Goal: Task Accomplishment & Management: Manage account settings

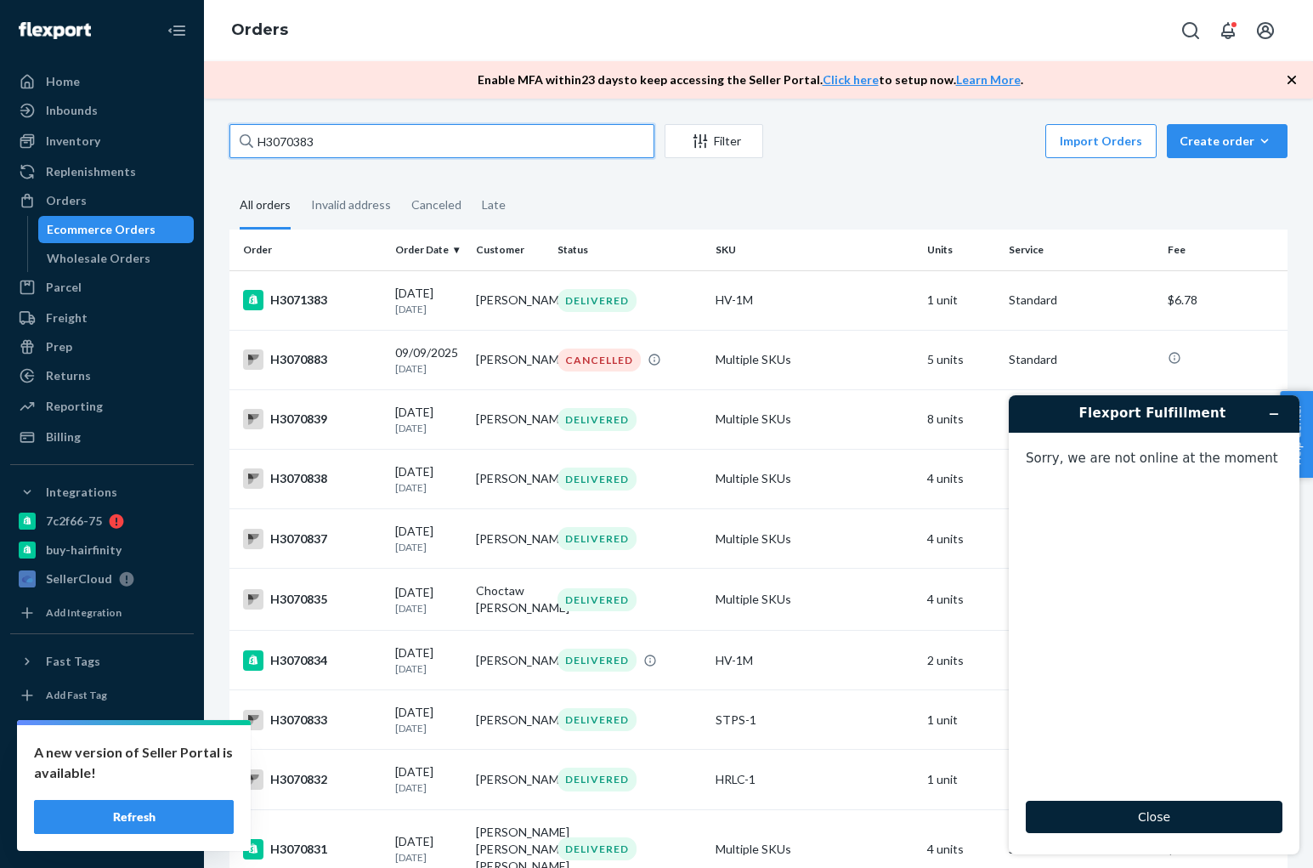
click at [554, 144] on input "H3070383" at bounding box center [441, 141] width 425 height 34
paste input "1490 Complete"
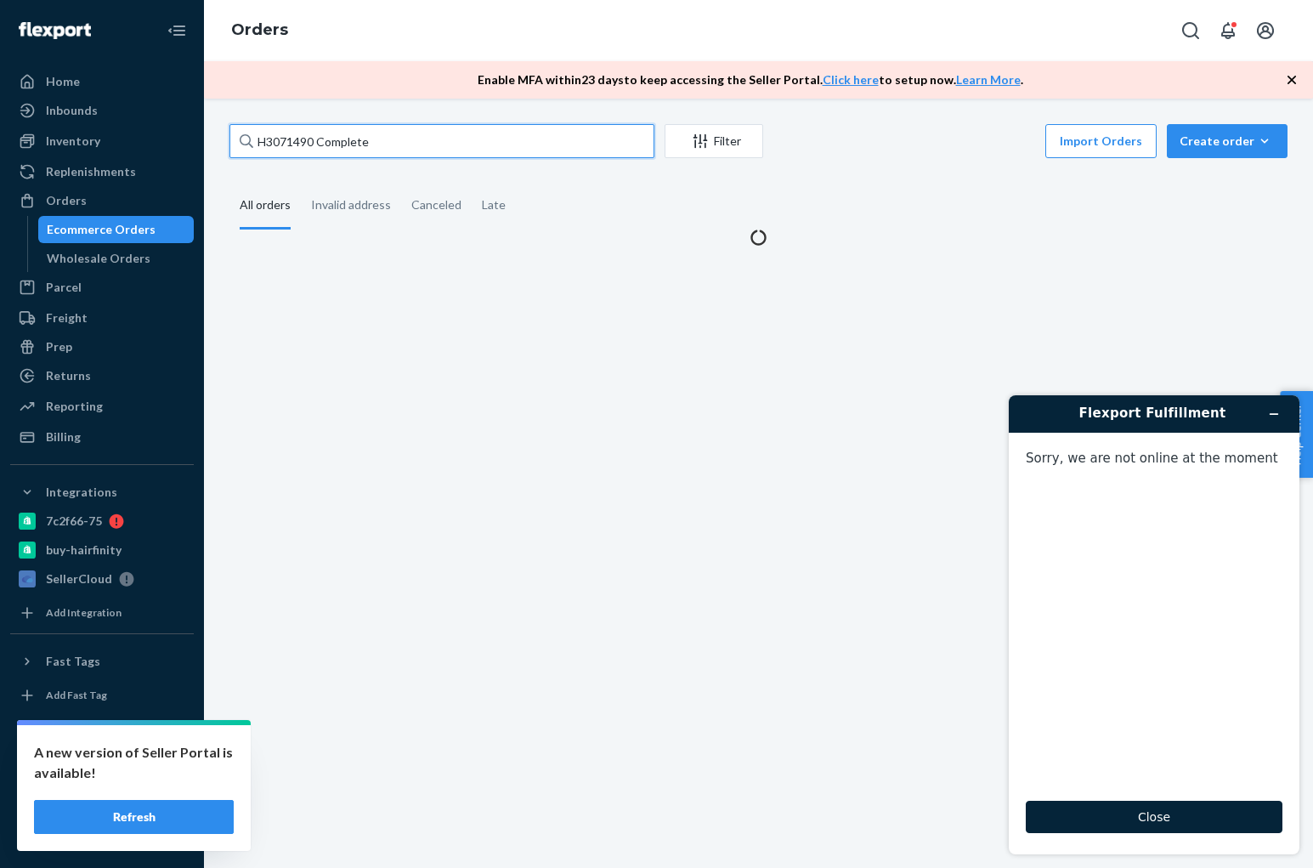
drag, startPoint x: 446, startPoint y: 153, endPoint x: 317, endPoint y: 149, distance: 129.3
click at [317, 149] on input "H3071490 Complete" at bounding box center [441, 141] width 425 height 34
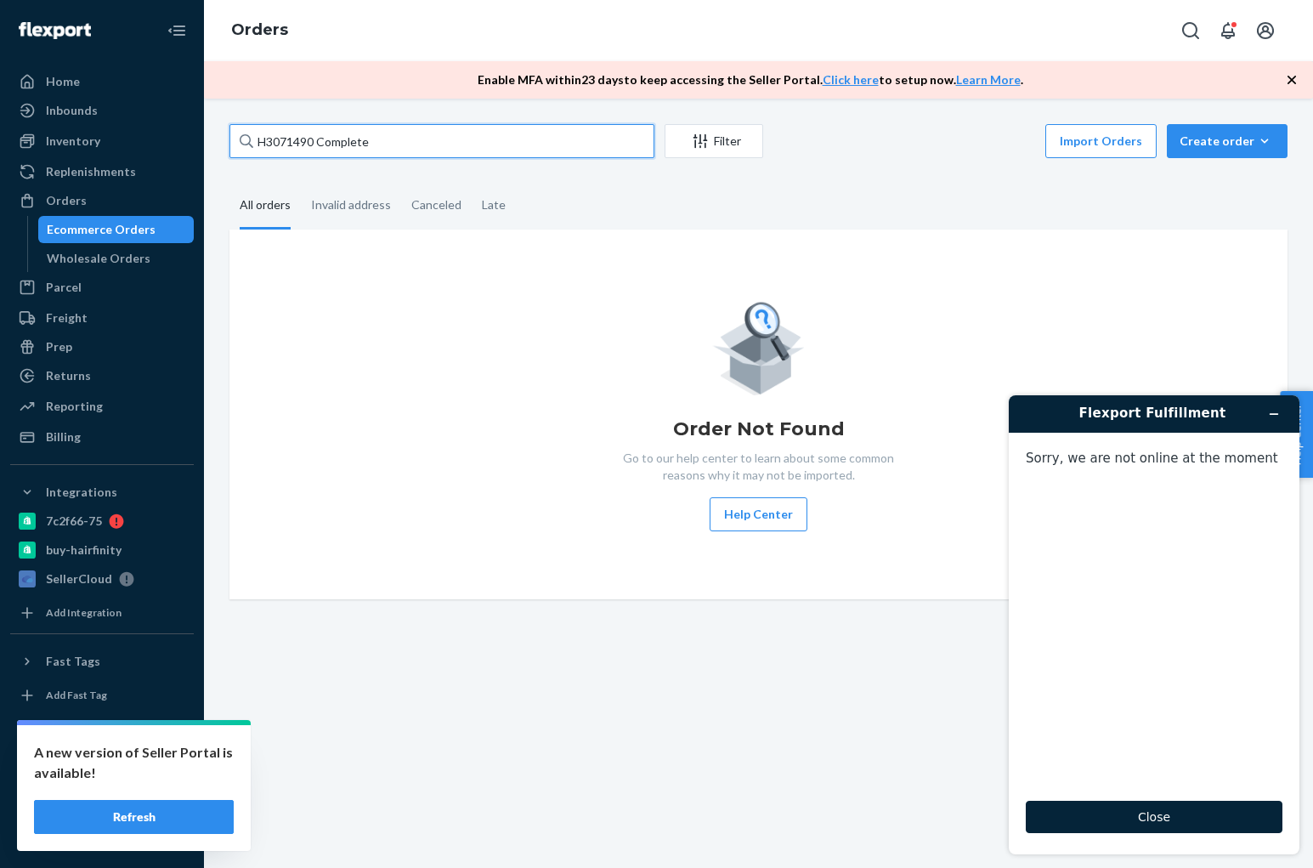
drag, startPoint x: 365, startPoint y: 143, endPoint x: 317, endPoint y: 149, distance: 48.8
click at [317, 149] on input "H3071490 Complete" at bounding box center [441, 141] width 425 height 34
drag, startPoint x: 461, startPoint y: 140, endPoint x: 320, endPoint y: 144, distance: 140.3
click at [320, 144] on input "H3071490 Complete" at bounding box center [441, 141] width 425 height 34
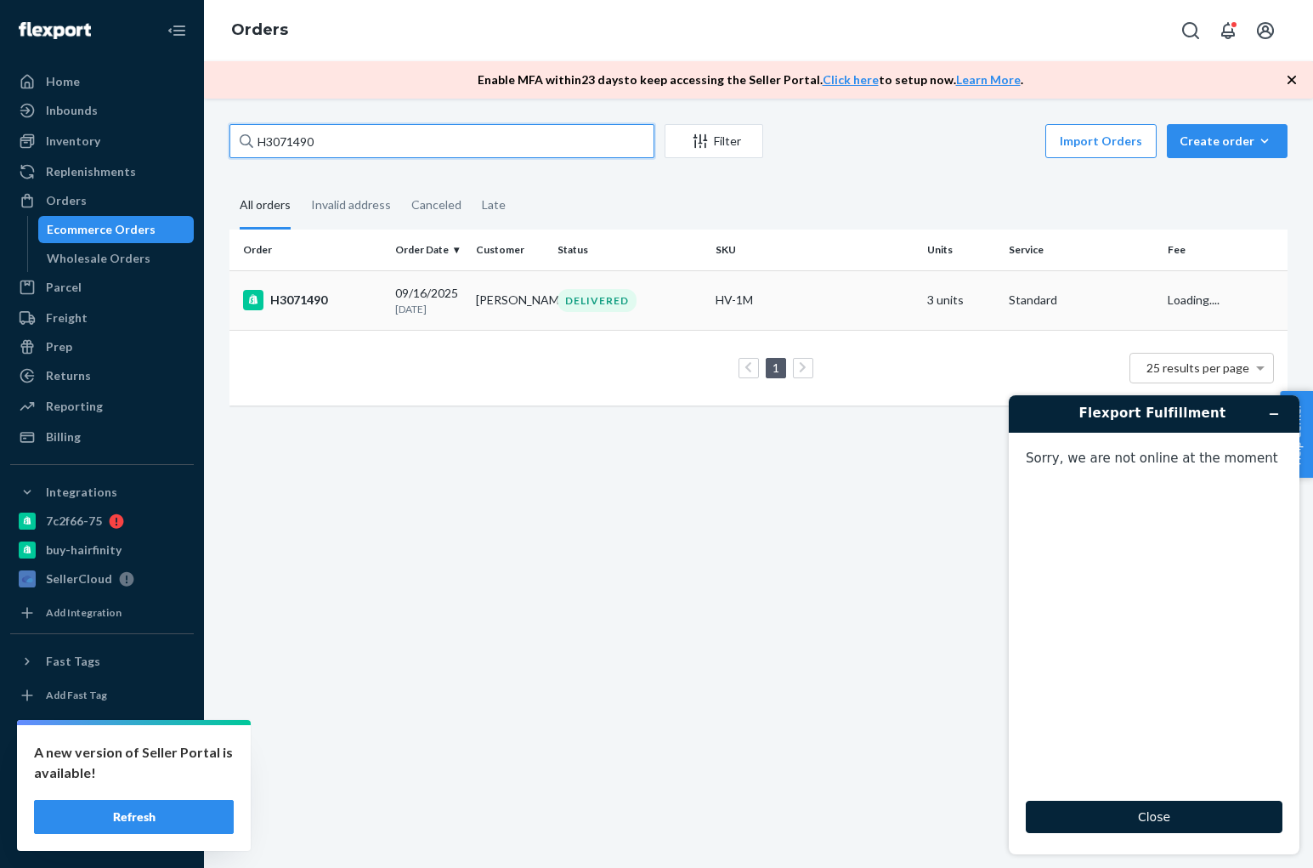
type input "H3071490"
click at [314, 297] on div "H3071490" at bounding box center [312, 300] width 139 height 20
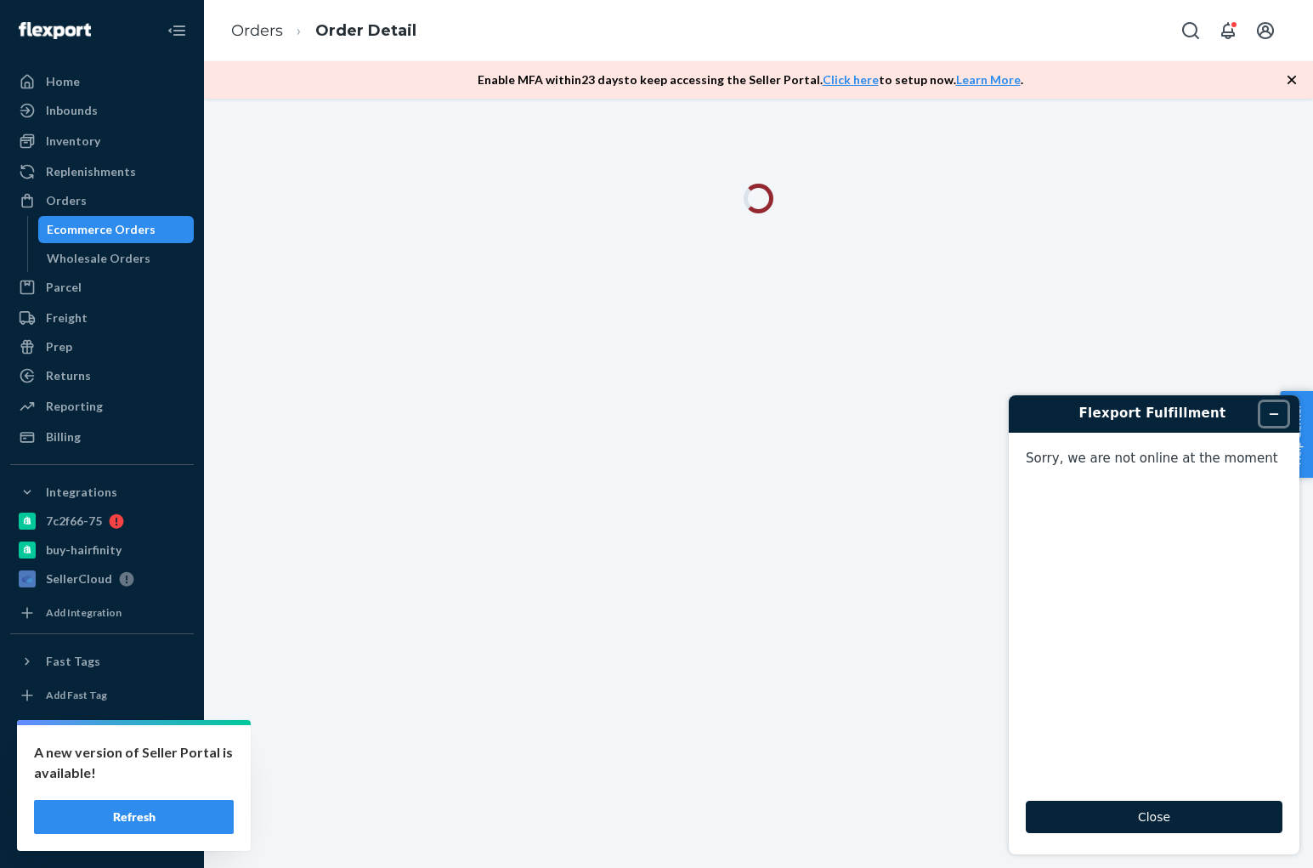
click at [1280, 418] on button "Minimize widget" at bounding box center [1273, 414] width 27 height 24
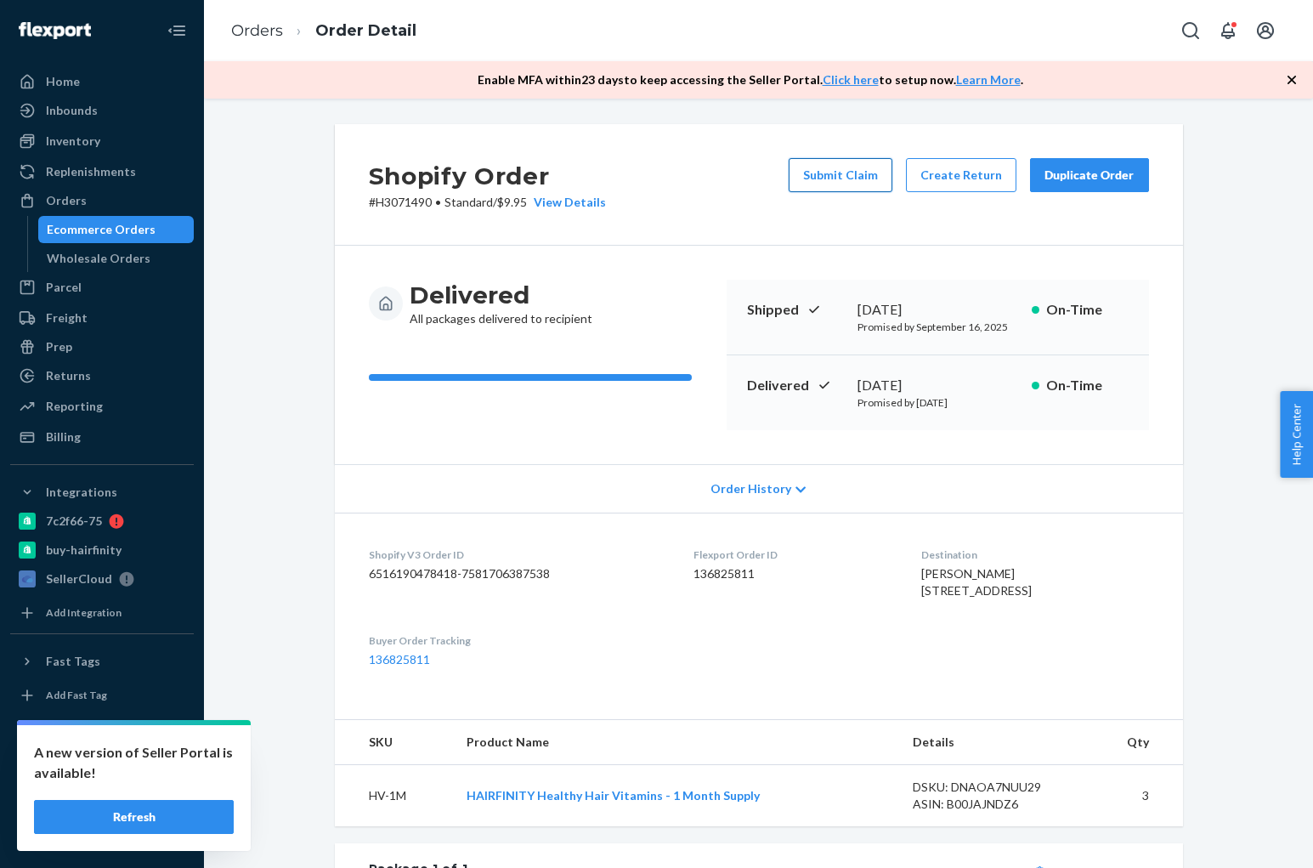
click at [834, 173] on button "Submit Claim" at bounding box center [841, 175] width 104 height 34
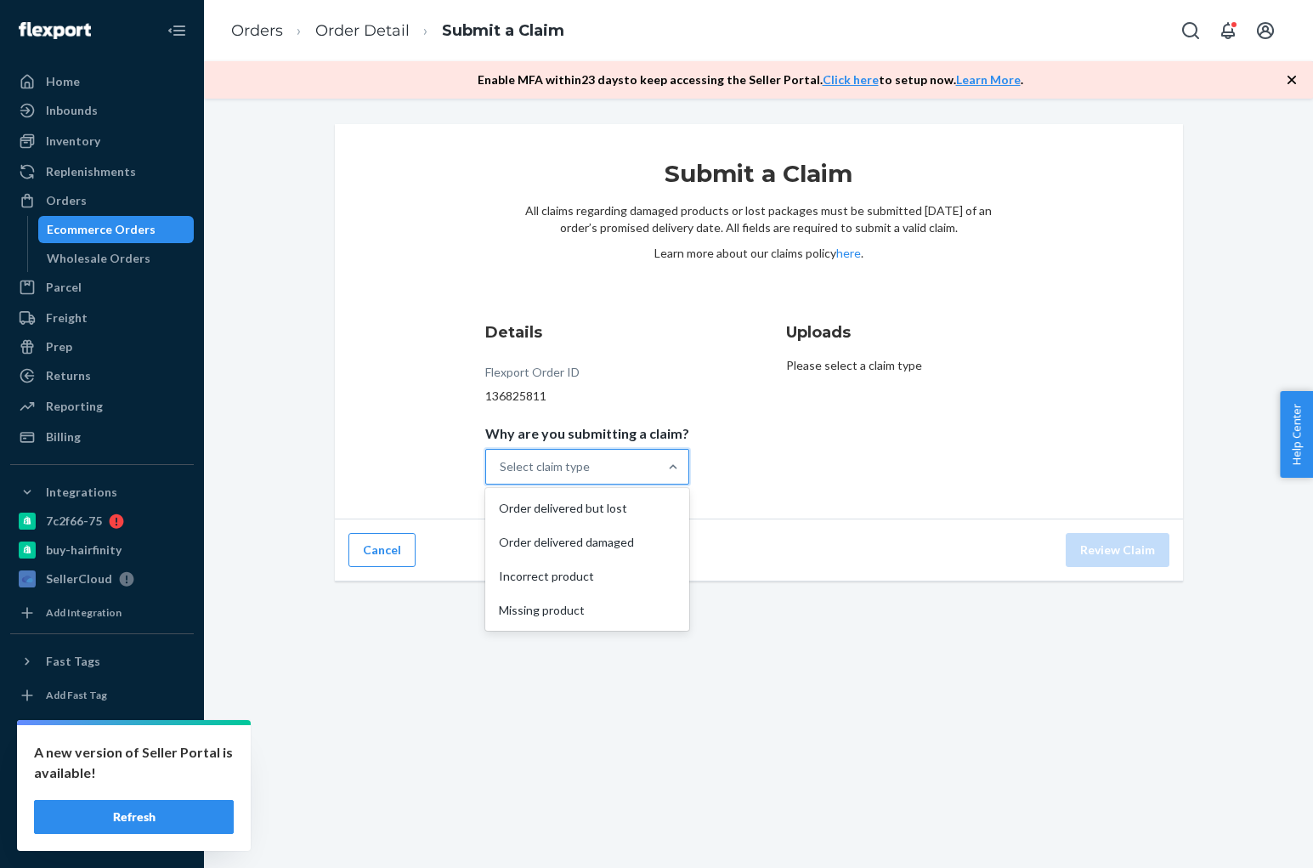
click at [643, 457] on div "Select claim type" at bounding box center [572, 467] width 172 height 34
click at [501, 458] on input "Why are you submitting a claim? option Order delivered but lost focused, 1 of 4…" at bounding box center [501, 466] width 2 height 17
click at [624, 505] on div "Order delivered but lost" at bounding box center [587, 508] width 197 height 34
click at [501, 475] on input "Why are you submitting a claim? option Order delivered but lost focused, 1 of 4…" at bounding box center [501, 466] width 2 height 17
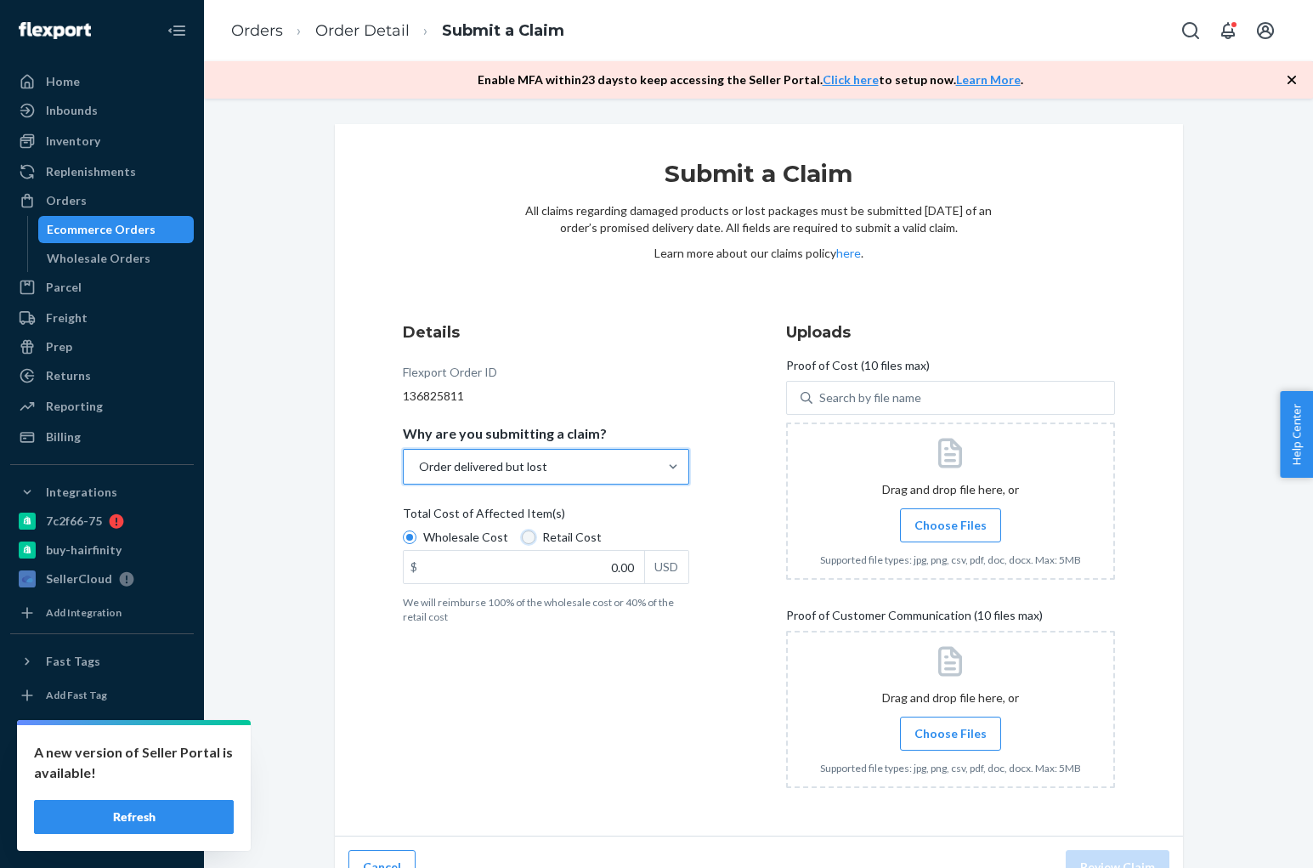
click at [524, 539] on input "Retail Cost" at bounding box center [529, 537] width 14 height 14
radio input "true"
radio input "false"
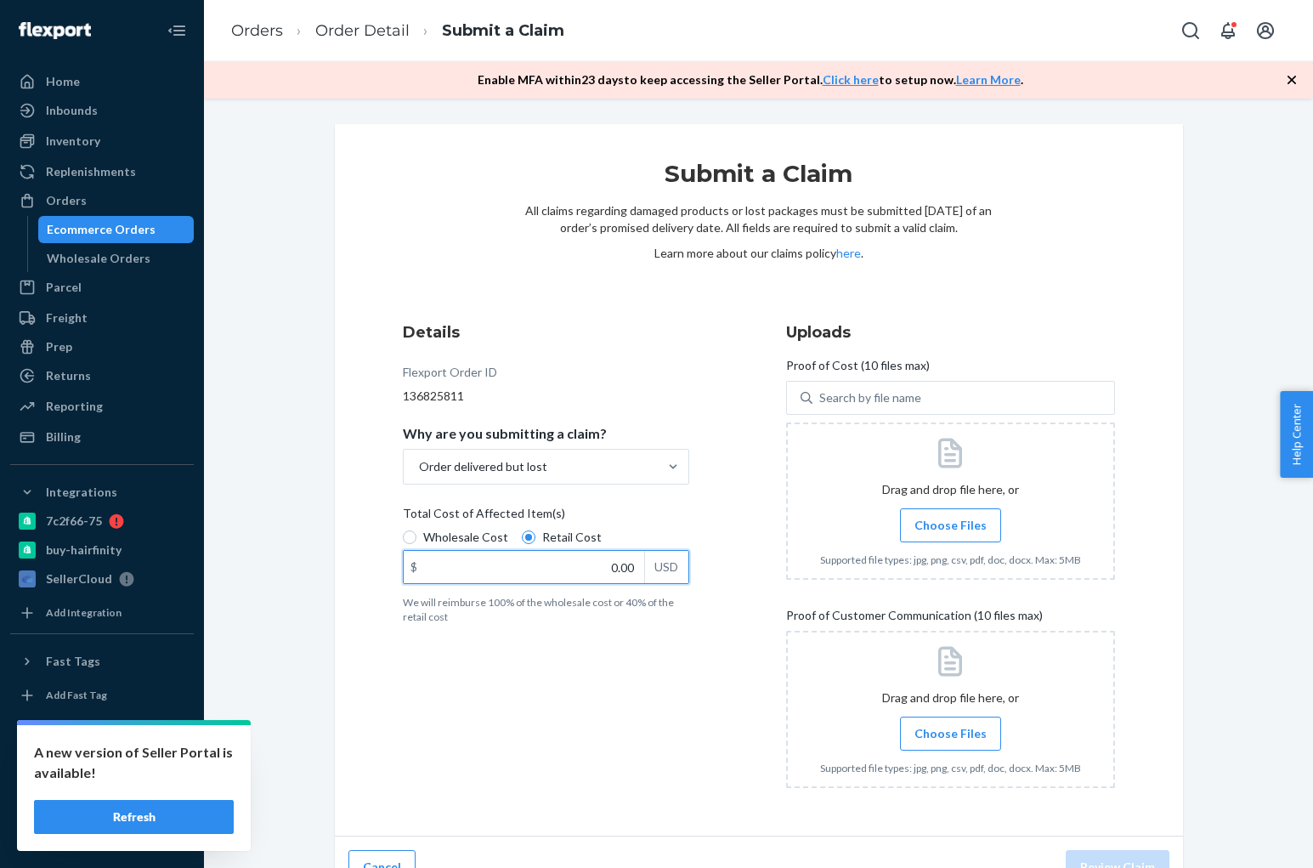
click at [622, 555] on input "0.00" at bounding box center [524, 567] width 241 height 32
type input "69.05"
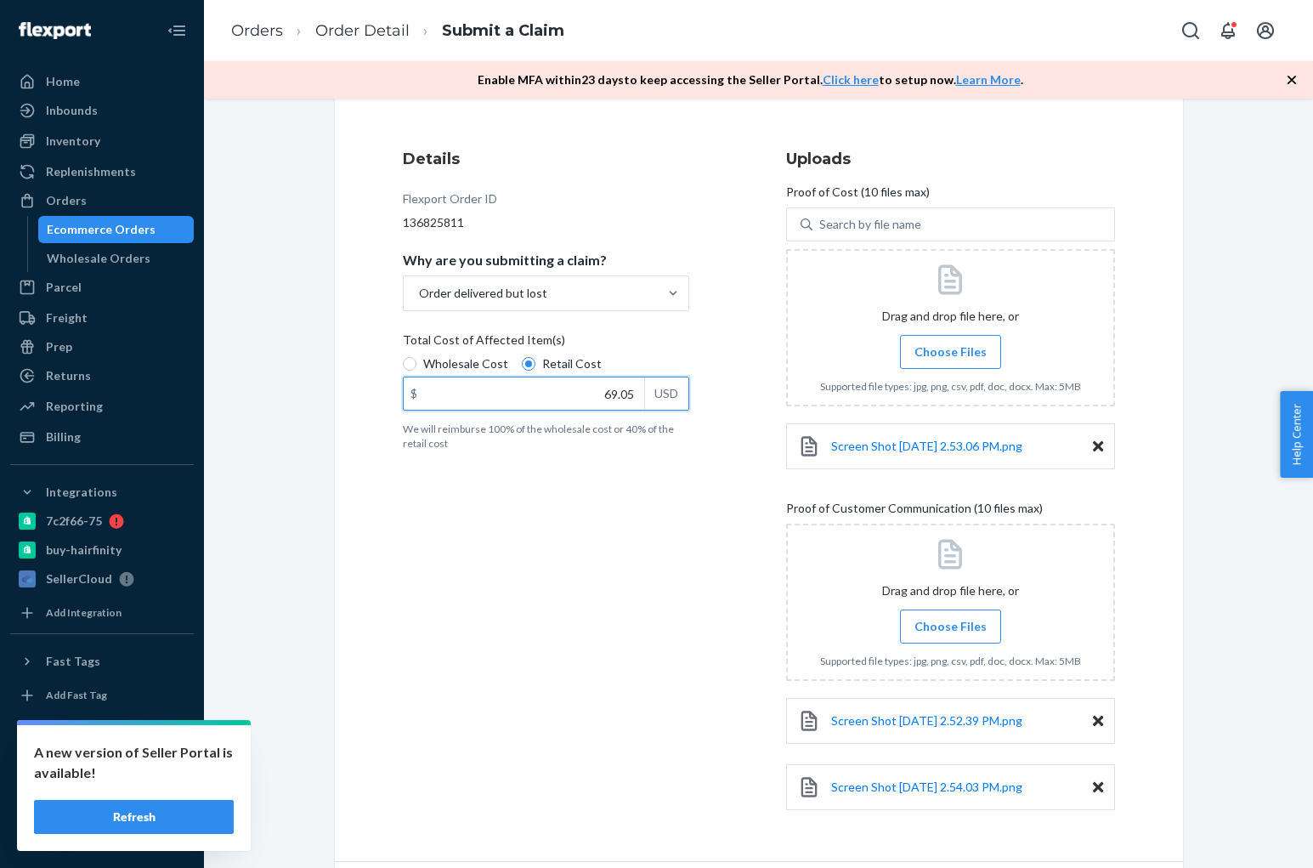
scroll to position [229, 0]
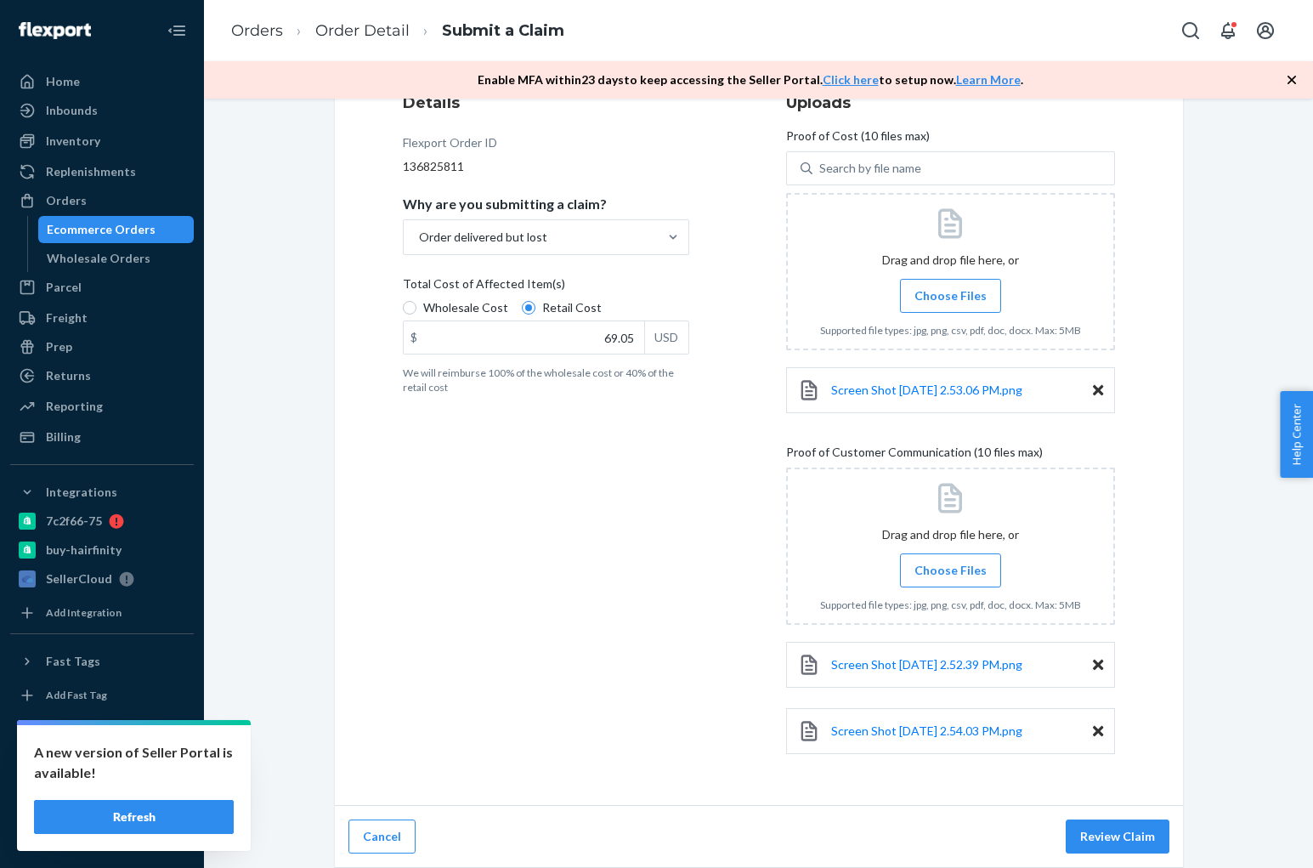
click at [1140, 845] on button "Review Claim" at bounding box center [1118, 836] width 104 height 34
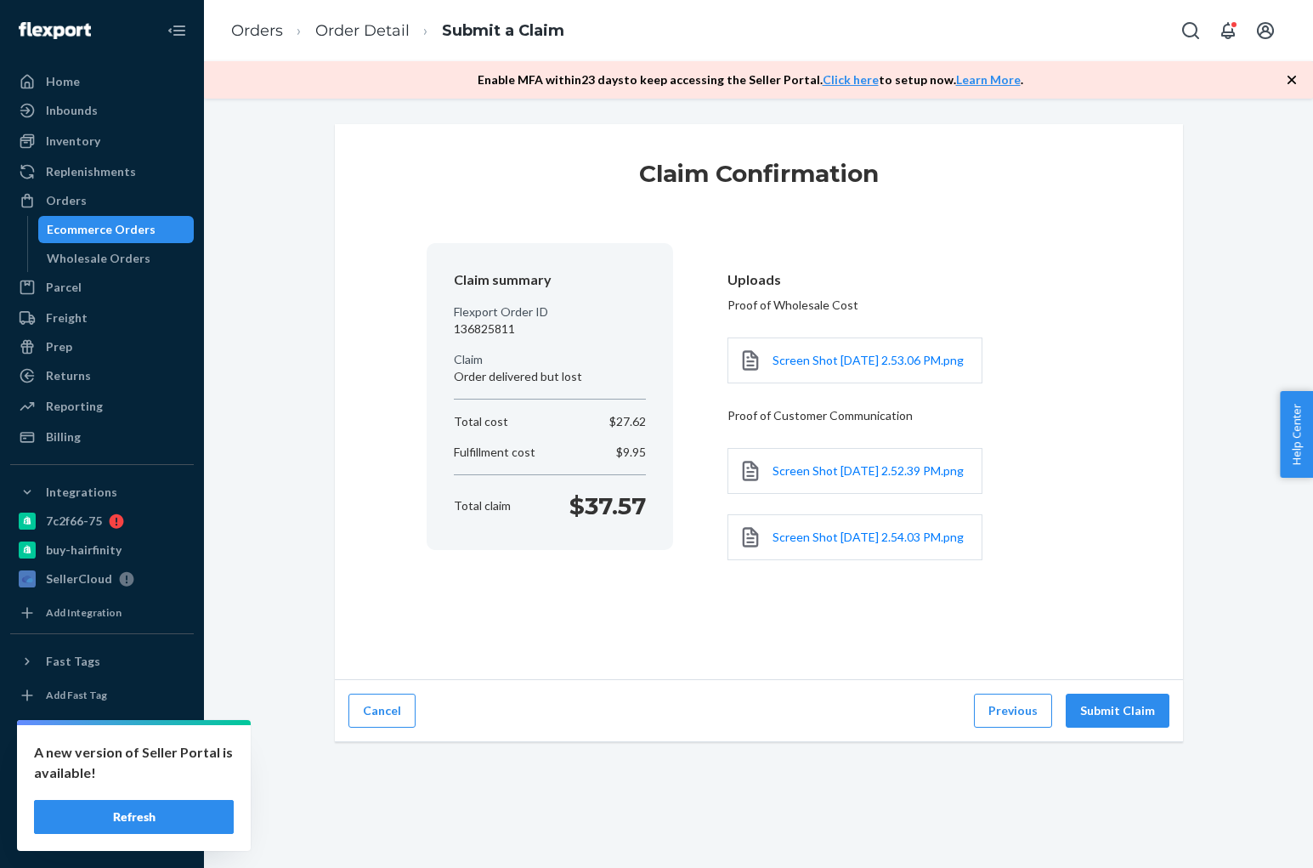
scroll to position [0, 0]
click at [1114, 728] on button "Submit Claim" at bounding box center [1118, 711] width 104 height 34
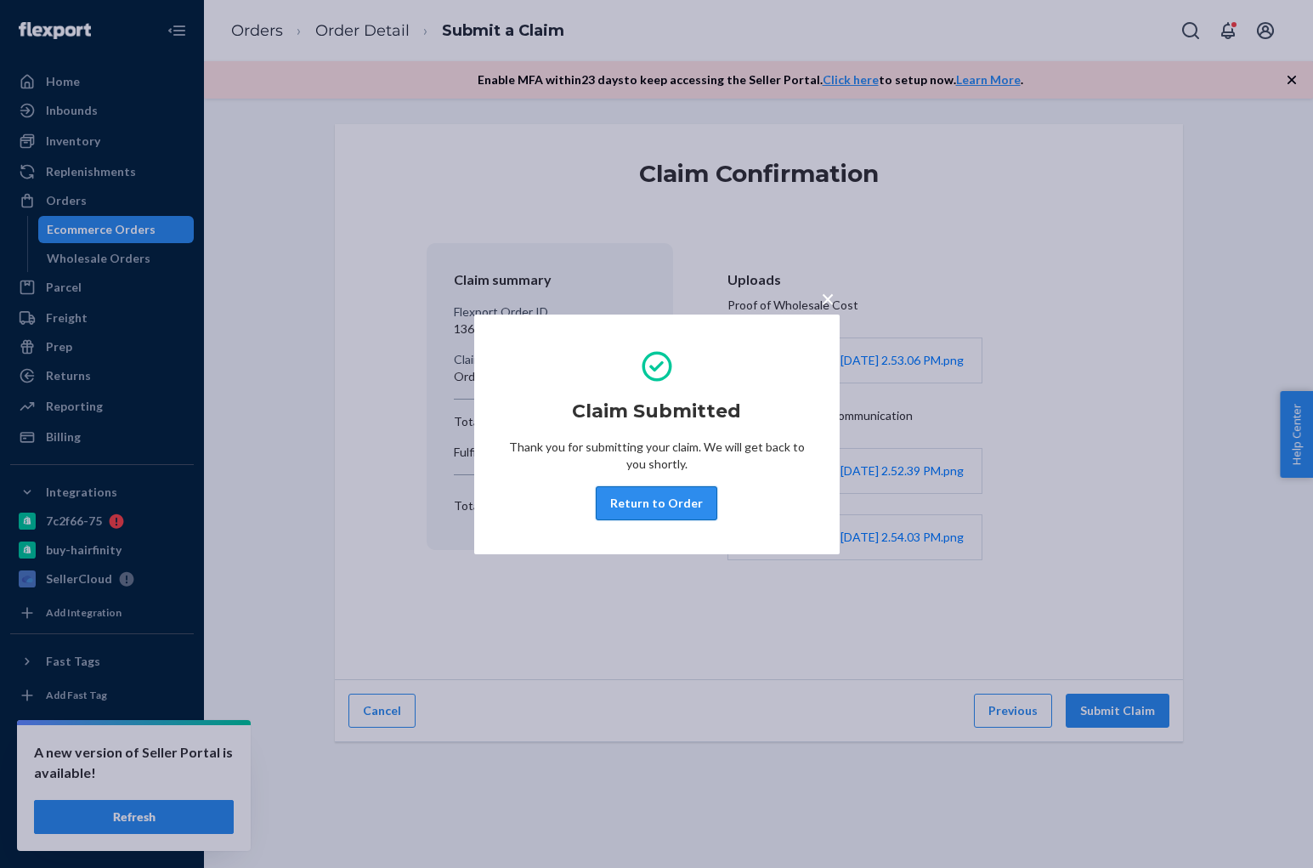
click at [630, 496] on button "Return to Order" at bounding box center [657, 503] width 122 height 34
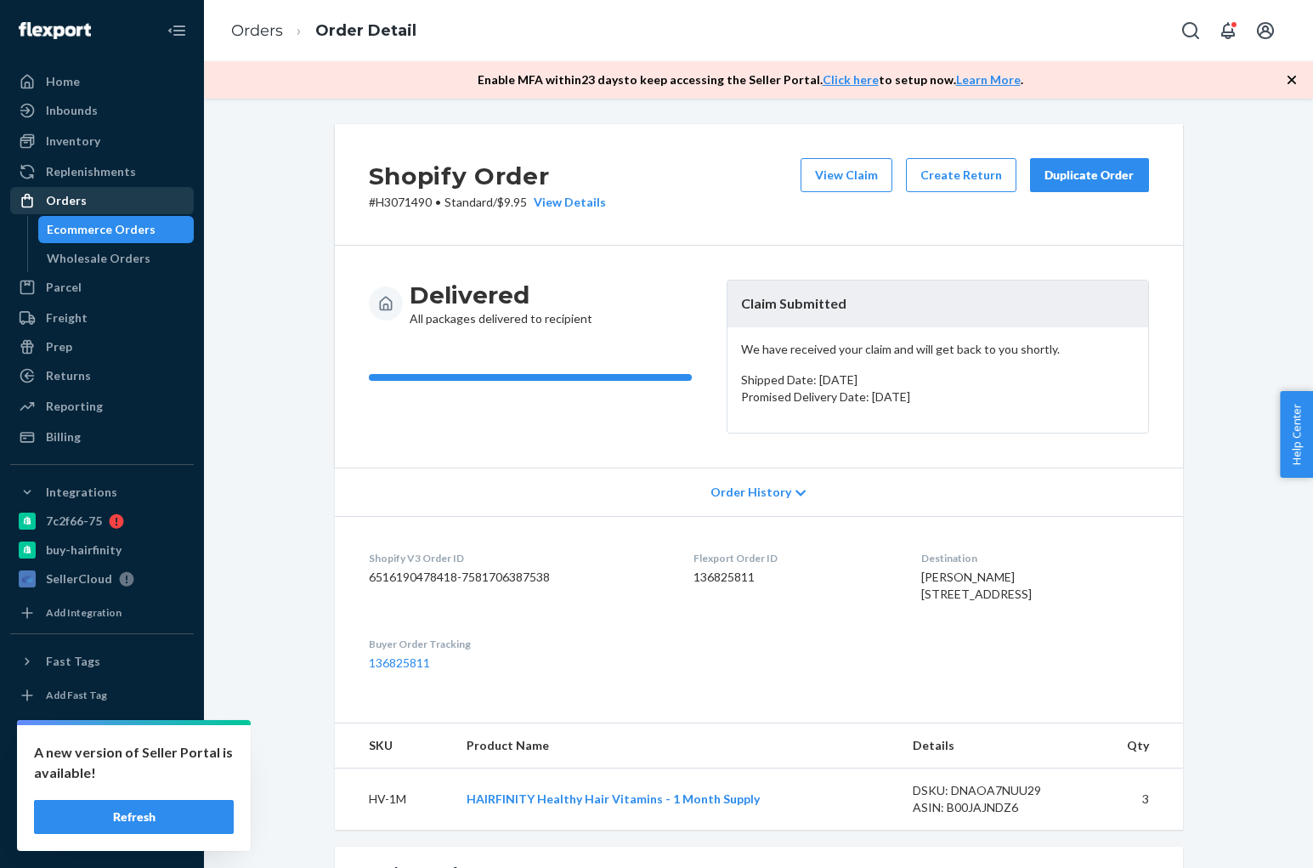
click at [154, 190] on div "Orders" at bounding box center [102, 201] width 180 height 24
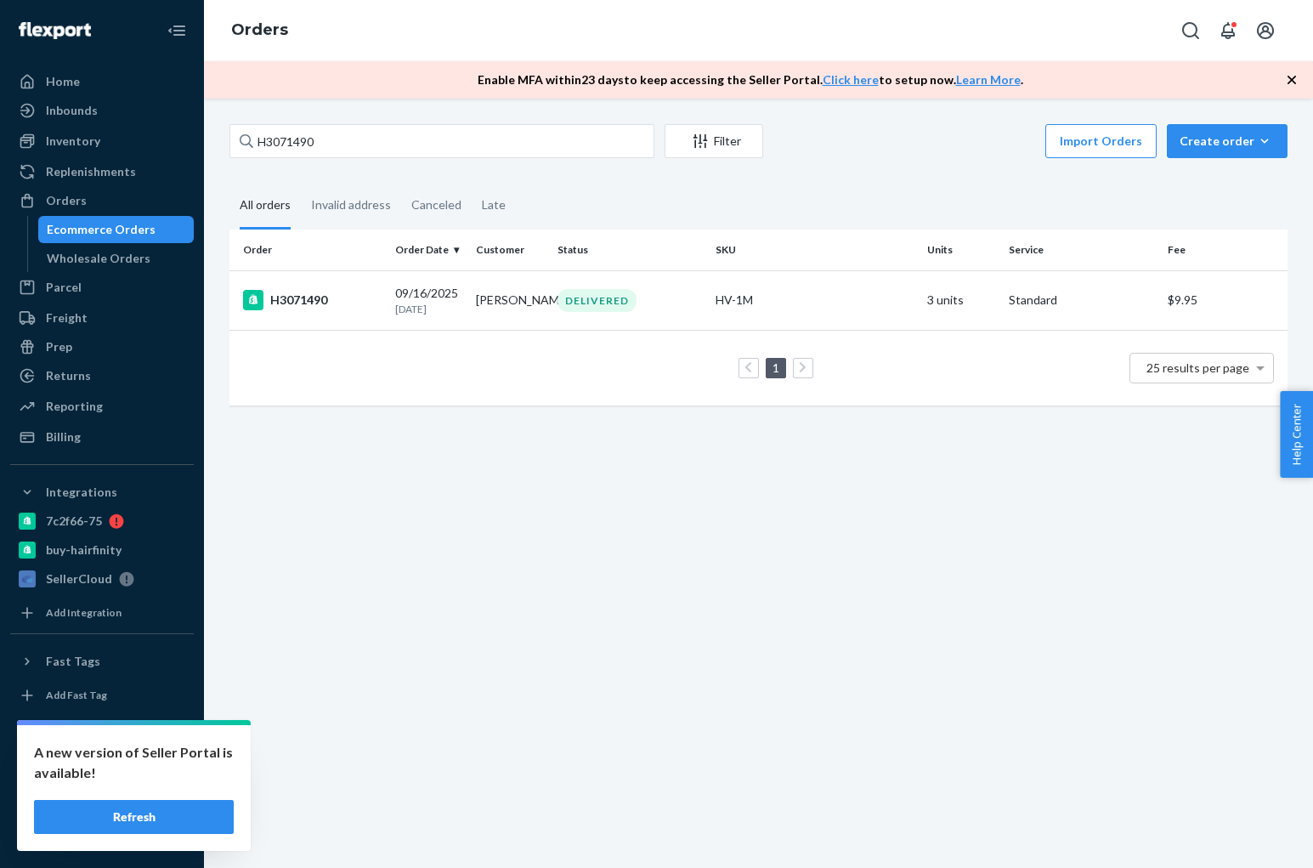
click at [435, 120] on div "H3071490 Filter Import Orders Create order Ecommerce order Removal order All or…" at bounding box center [758, 483] width 1109 height 769
click at [436, 121] on div "H3071490 Filter Import Orders Create order Ecommerce order Removal order All or…" at bounding box center [758, 483] width 1109 height 769
click at [416, 144] on input "H3071490" at bounding box center [441, 141] width 425 height 34
click at [372, 140] on input "H3071490" at bounding box center [441, 141] width 425 height 34
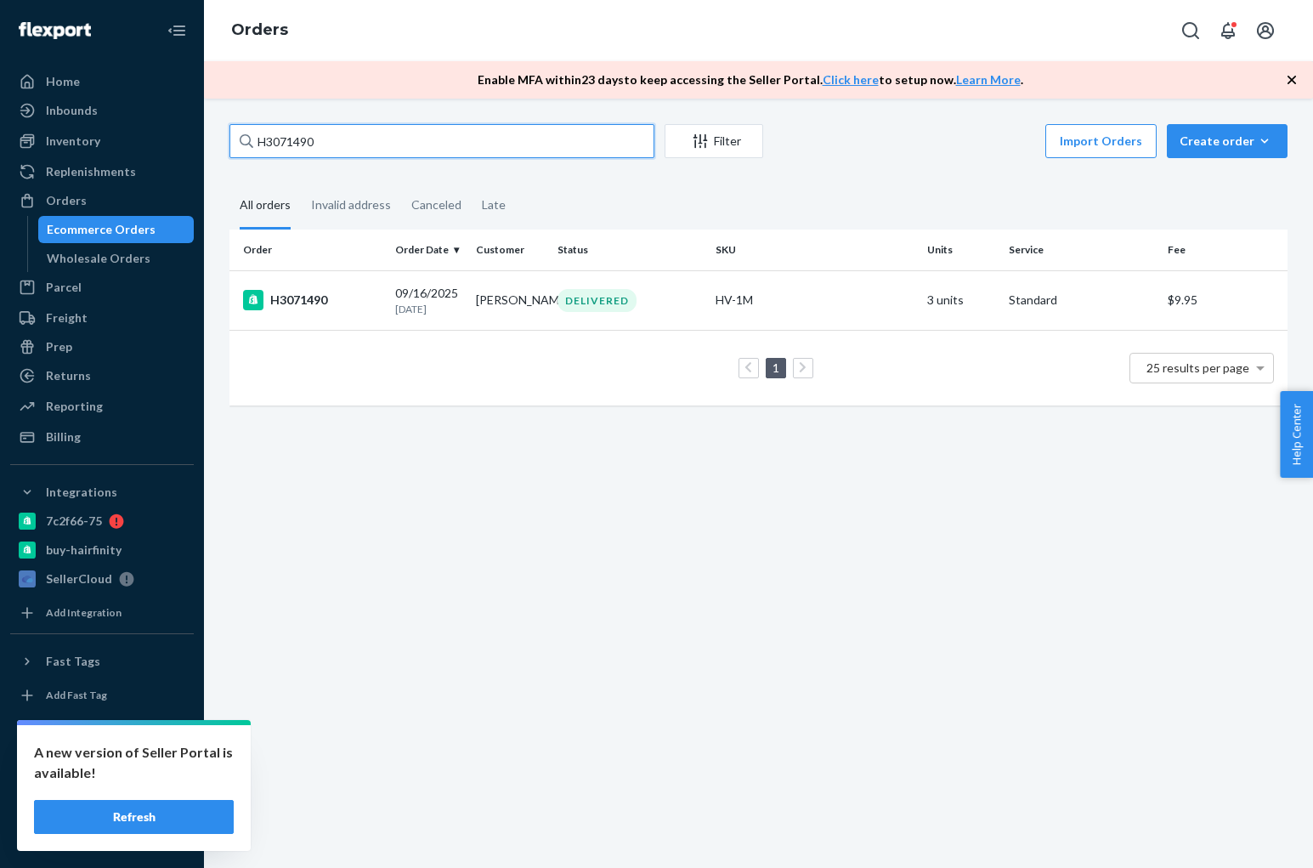
drag, startPoint x: 372, startPoint y: 141, endPoint x: 360, endPoint y: 143, distance: 12.0
click at [372, 141] on input "H3071490" at bounding box center [441, 141] width 425 height 34
click at [360, 143] on input "H3071490" at bounding box center [441, 141] width 425 height 34
drag, startPoint x: 345, startPoint y: 145, endPoint x: 253, endPoint y: 141, distance: 91.9
click at [253, 141] on input "H3071490" at bounding box center [441, 141] width 425 height 34
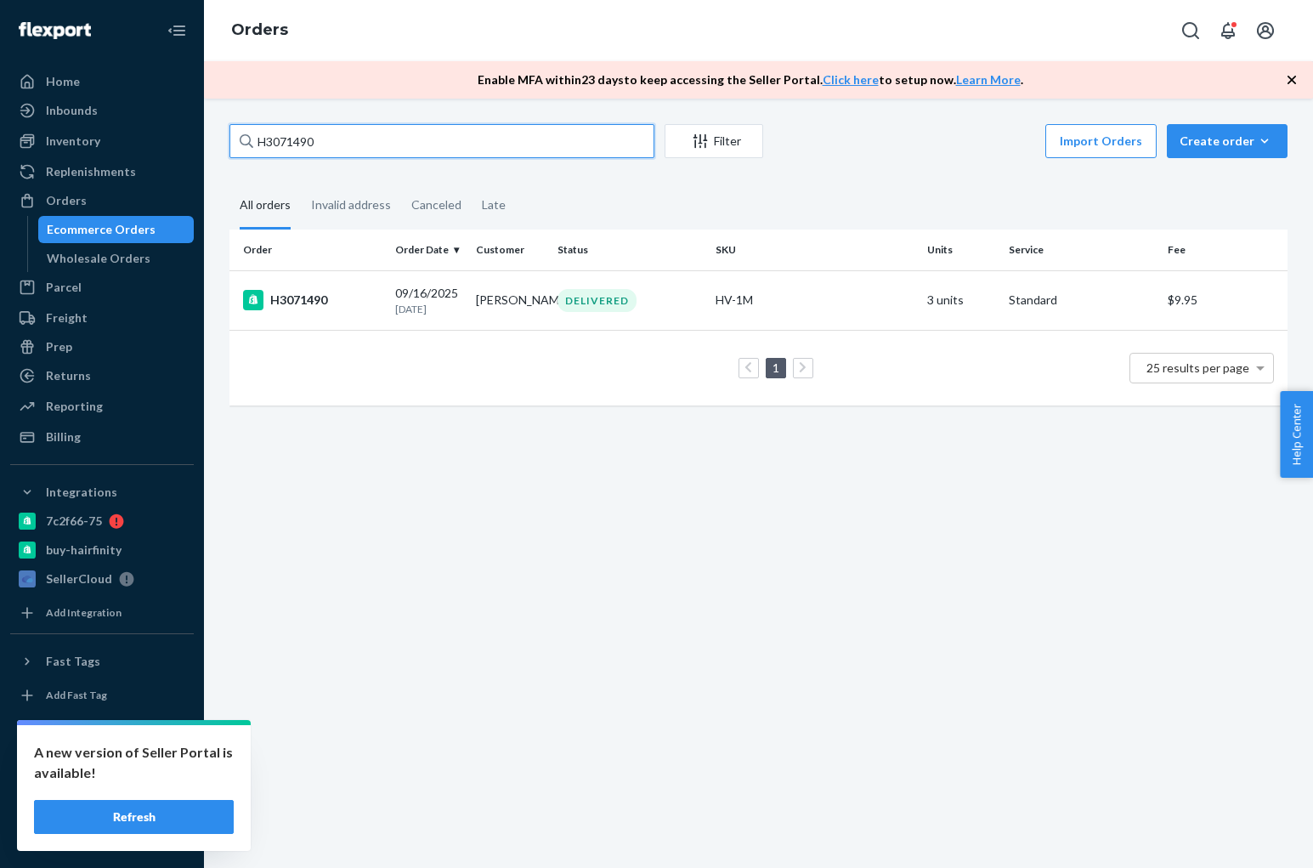
paste input "641"
type input "H3071641"
click at [303, 299] on div "H3071641" at bounding box center [312, 300] width 139 height 20
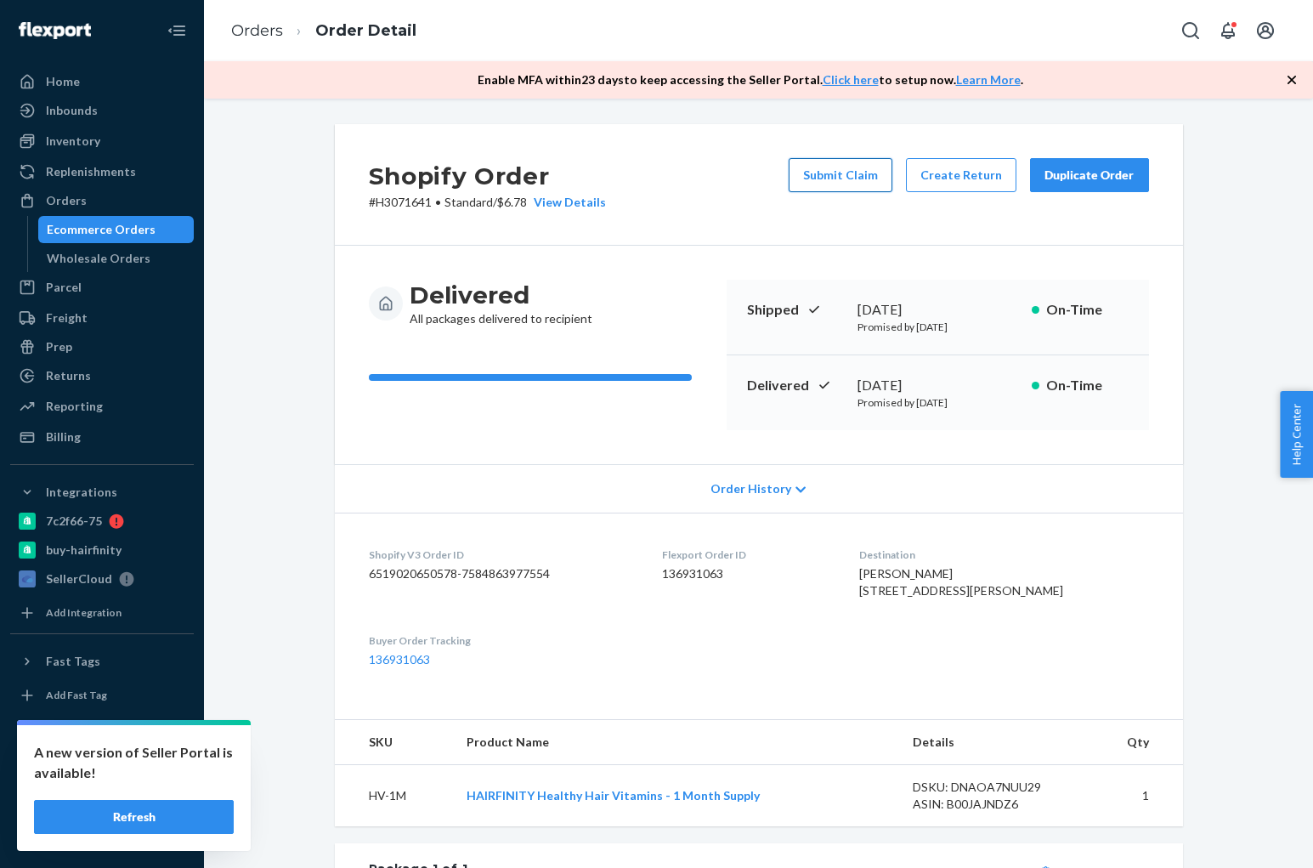
click at [847, 184] on button "Submit Claim" at bounding box center [841, 175] width 104 height 34
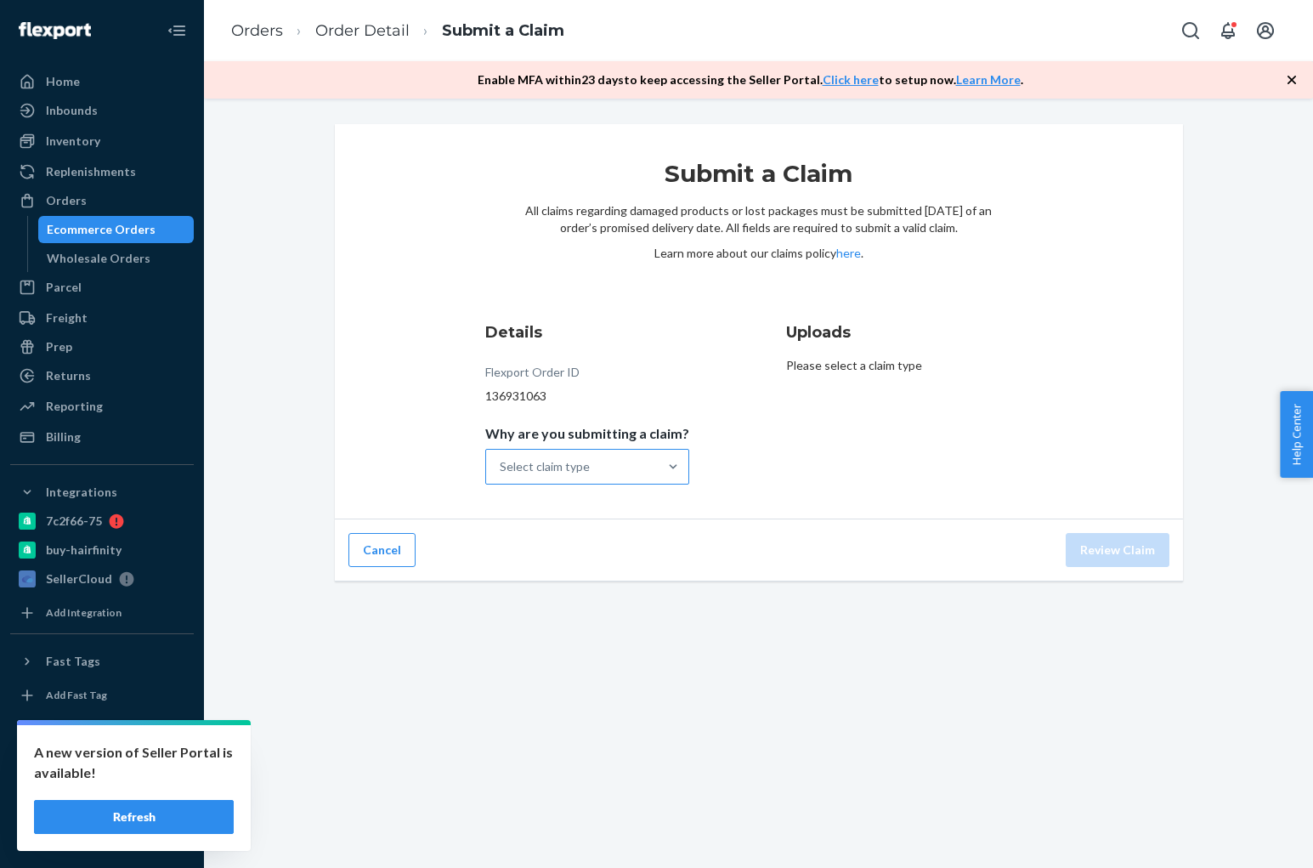
click at [658, 450] on div at bounding box center [673, 467] width 31 height 34
click at [501, 458] on input "Why are you submitting a claim? Select claim type" at bounding box center [501, 466] width 2 height 17
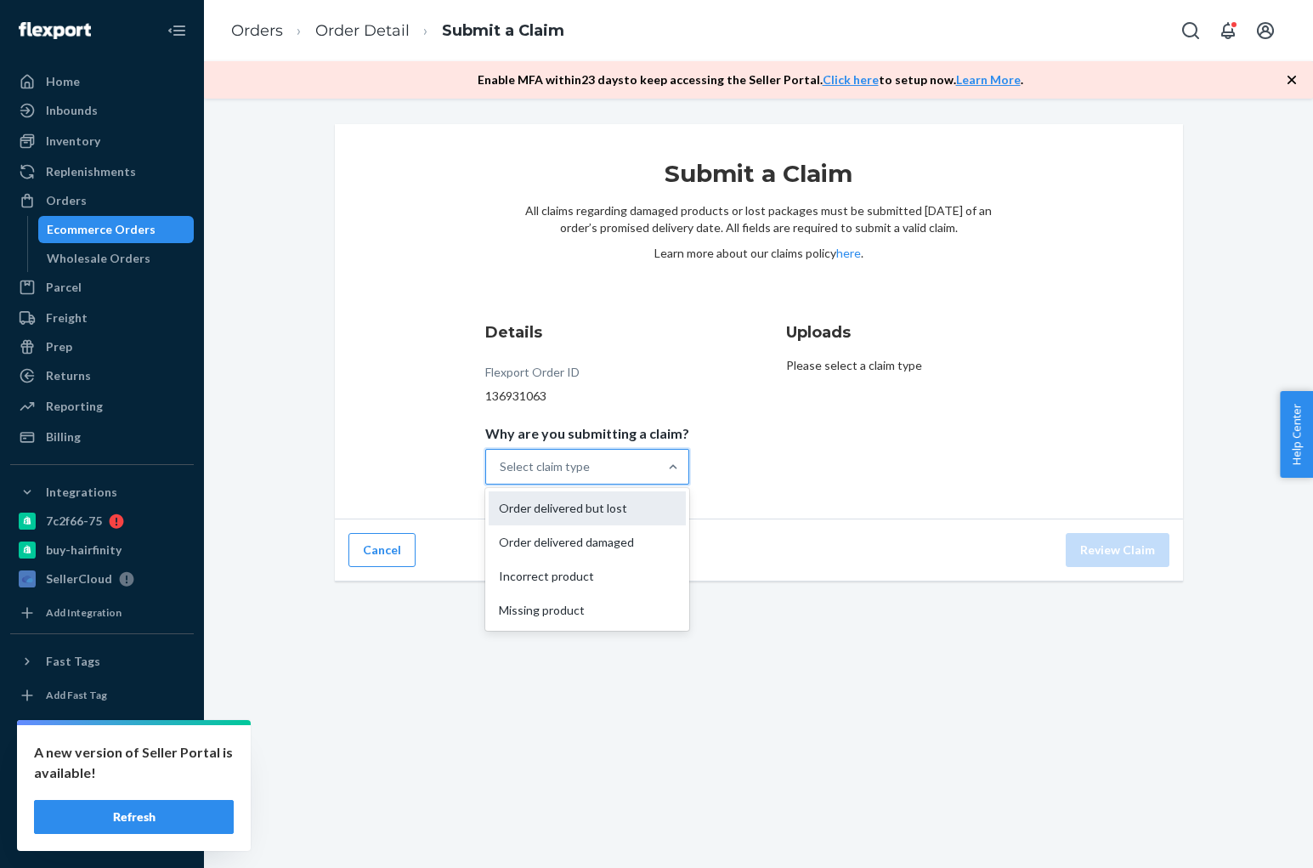
click at [625, 503] on div "Order delivered but lost" at bounding box center [587, 508] width 197 height 34
click at [501, 475] on input "Why are you submitting a claim? option Order delivered but lost focused, 1 of 4…" at bounding box center [501, 466] width 2 height 17
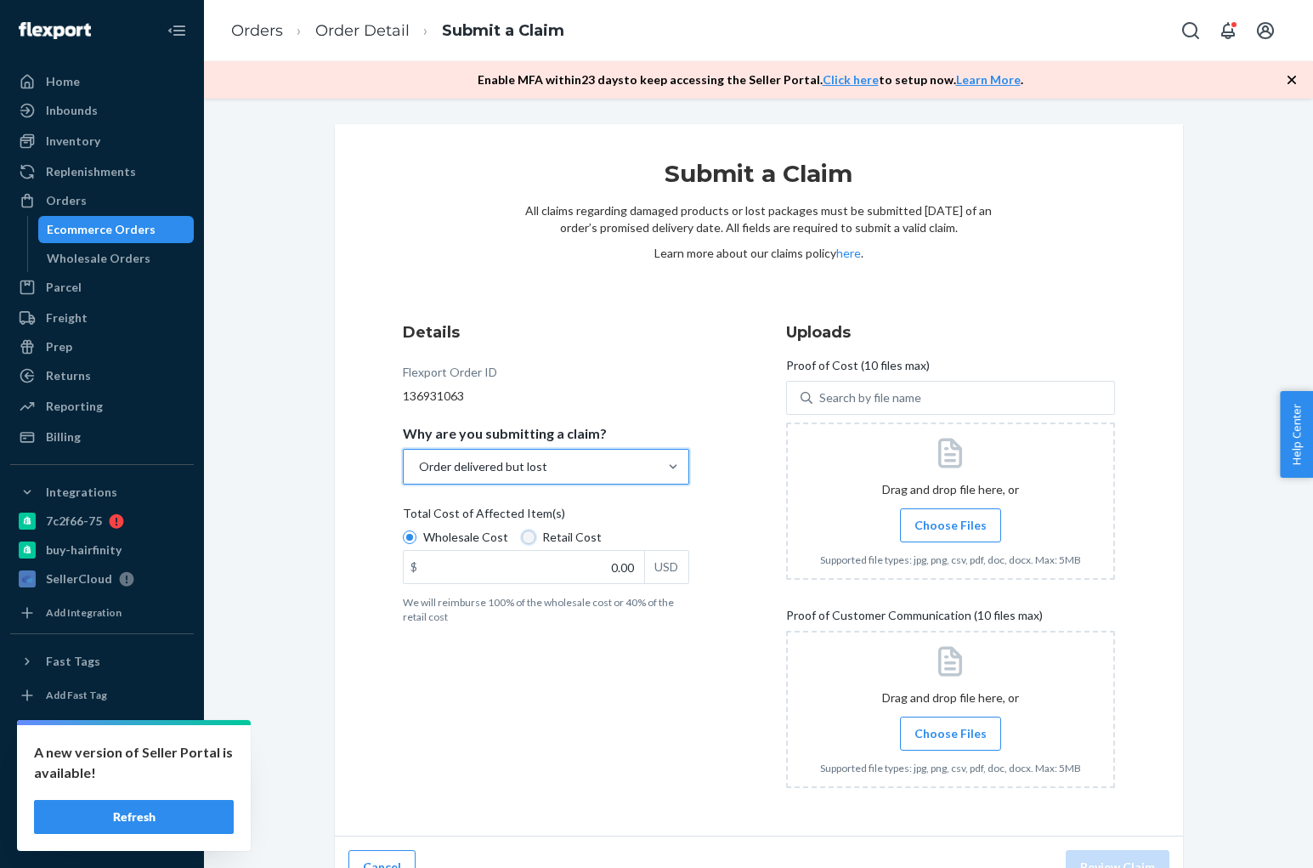
click at [525, 541] on input "Retail Cost" at bounding box center [529, 537] width 14 height 14
radio input "true"
radio input "false"
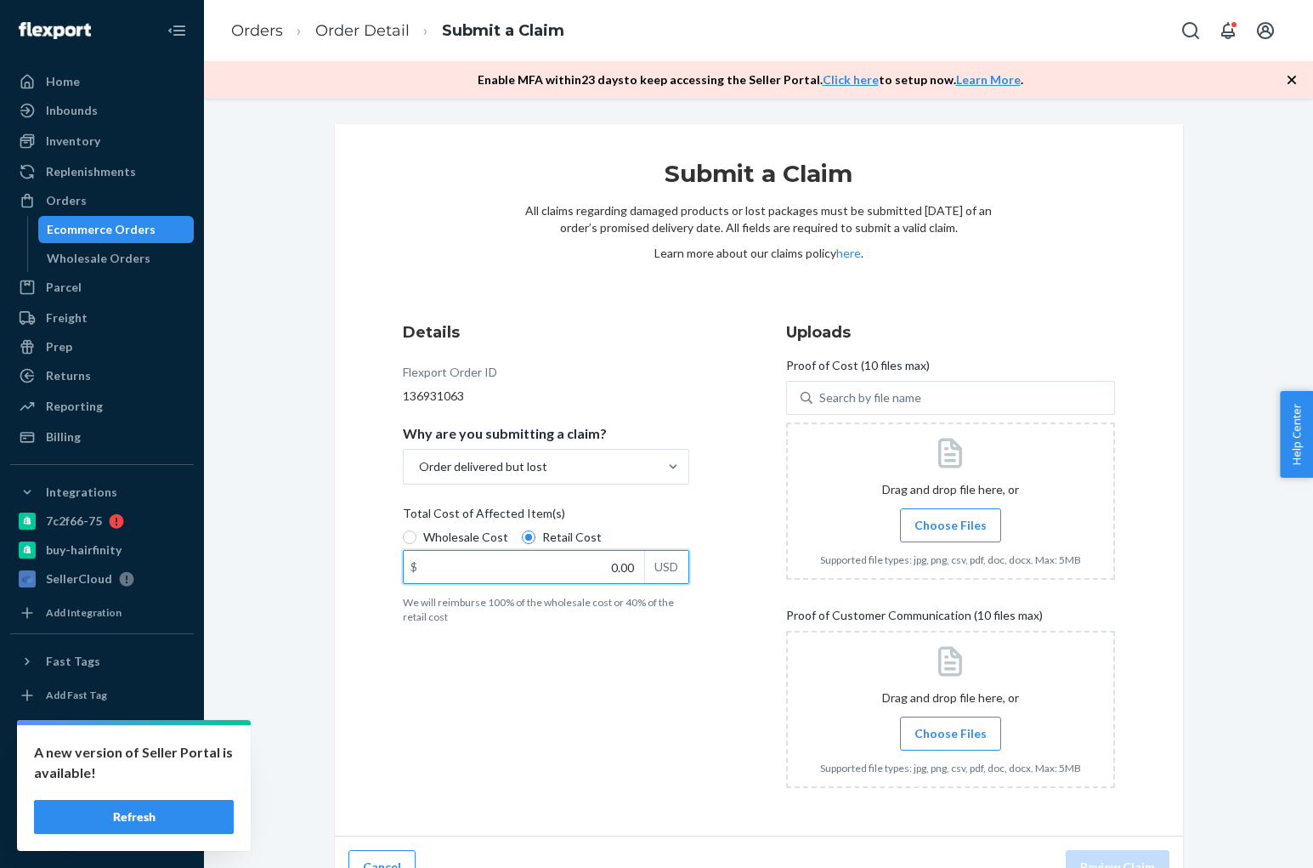
click at [621, 575] on input "0.00" at bounding box center [524, 567] width 241 height 32
type input "28.49"
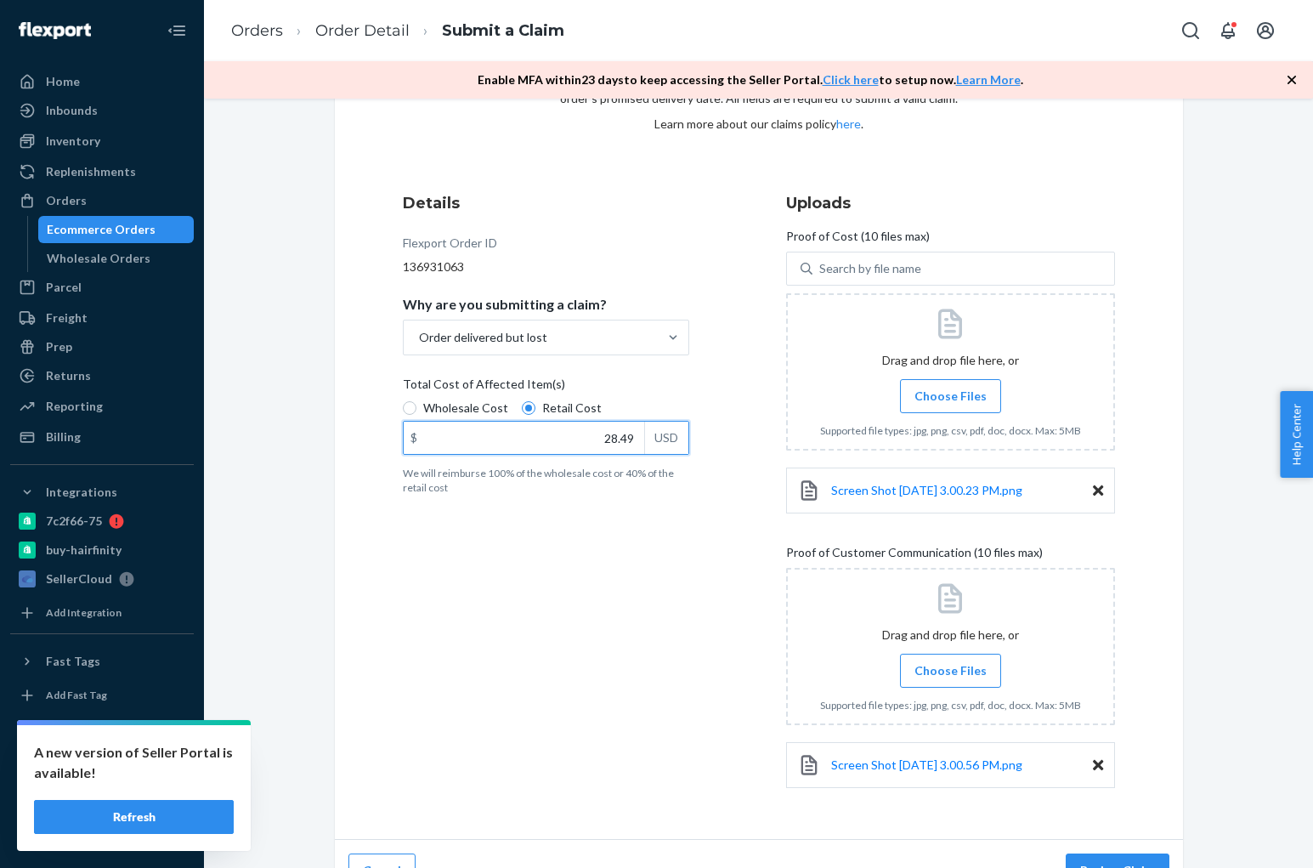
scroll to position [163, 0]
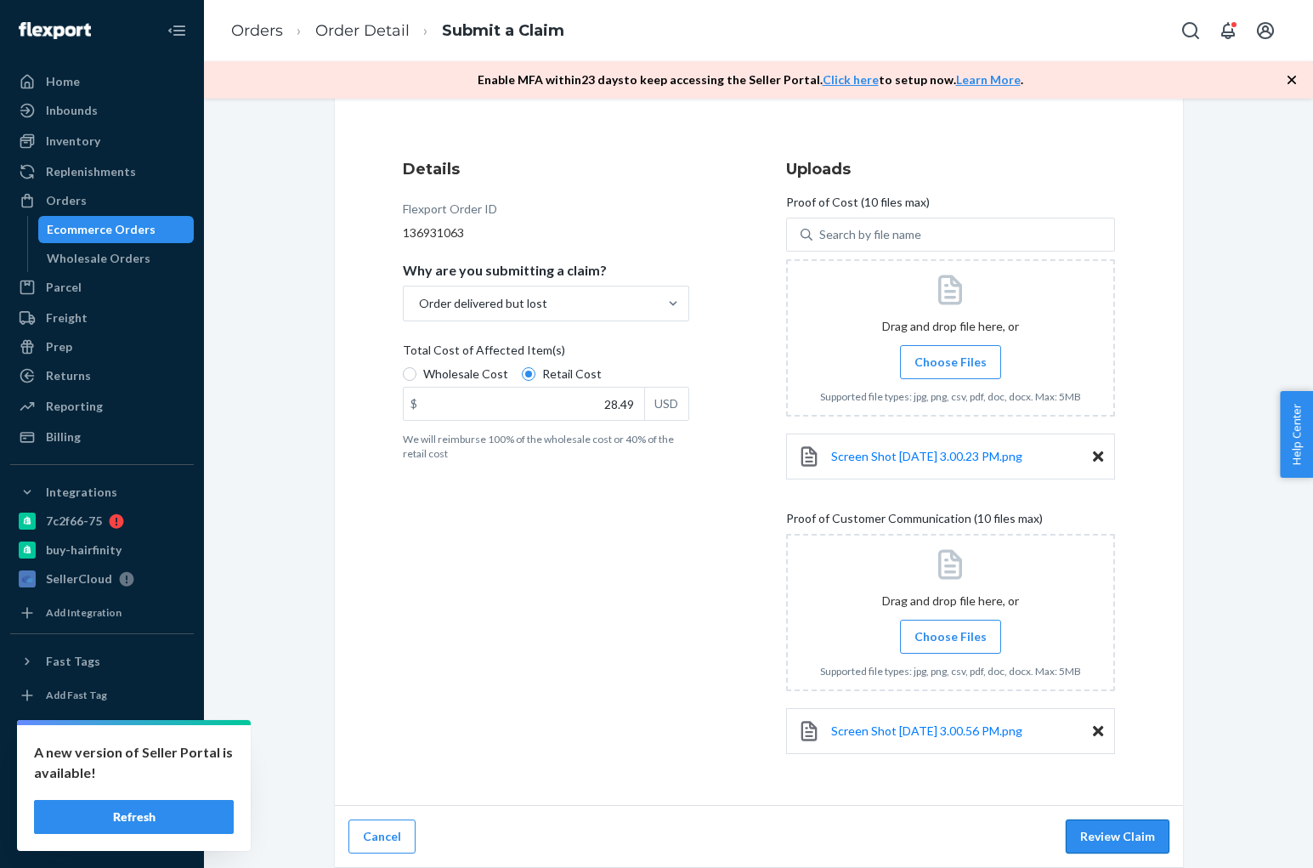
click at [1113, 838] on button "Review Claim" at bounding box center [1118, 836] width 104 height 34
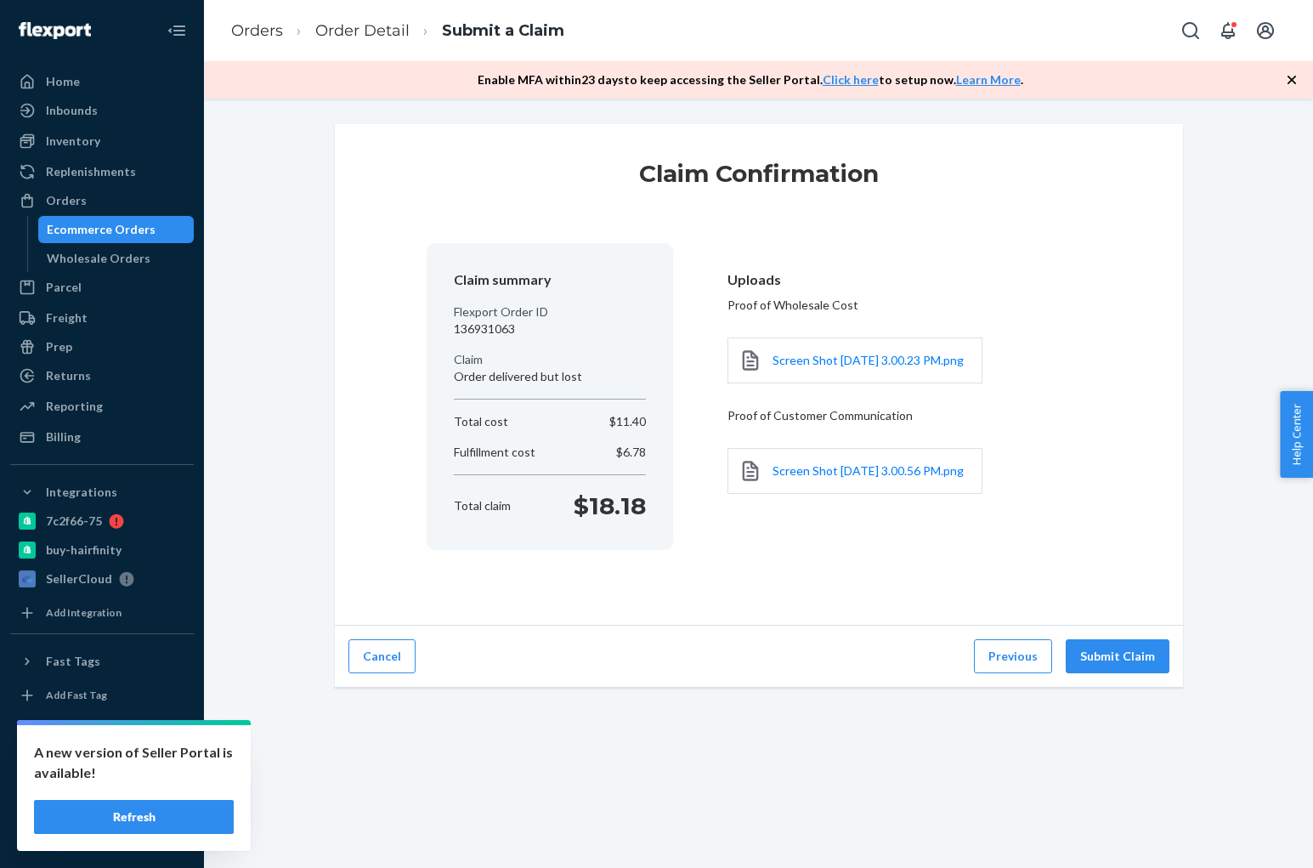
scroll to position [0, 0]
click at [1107, 667] on button "Submit Claim" at bounding box center [1118, 656] width 104 height 34
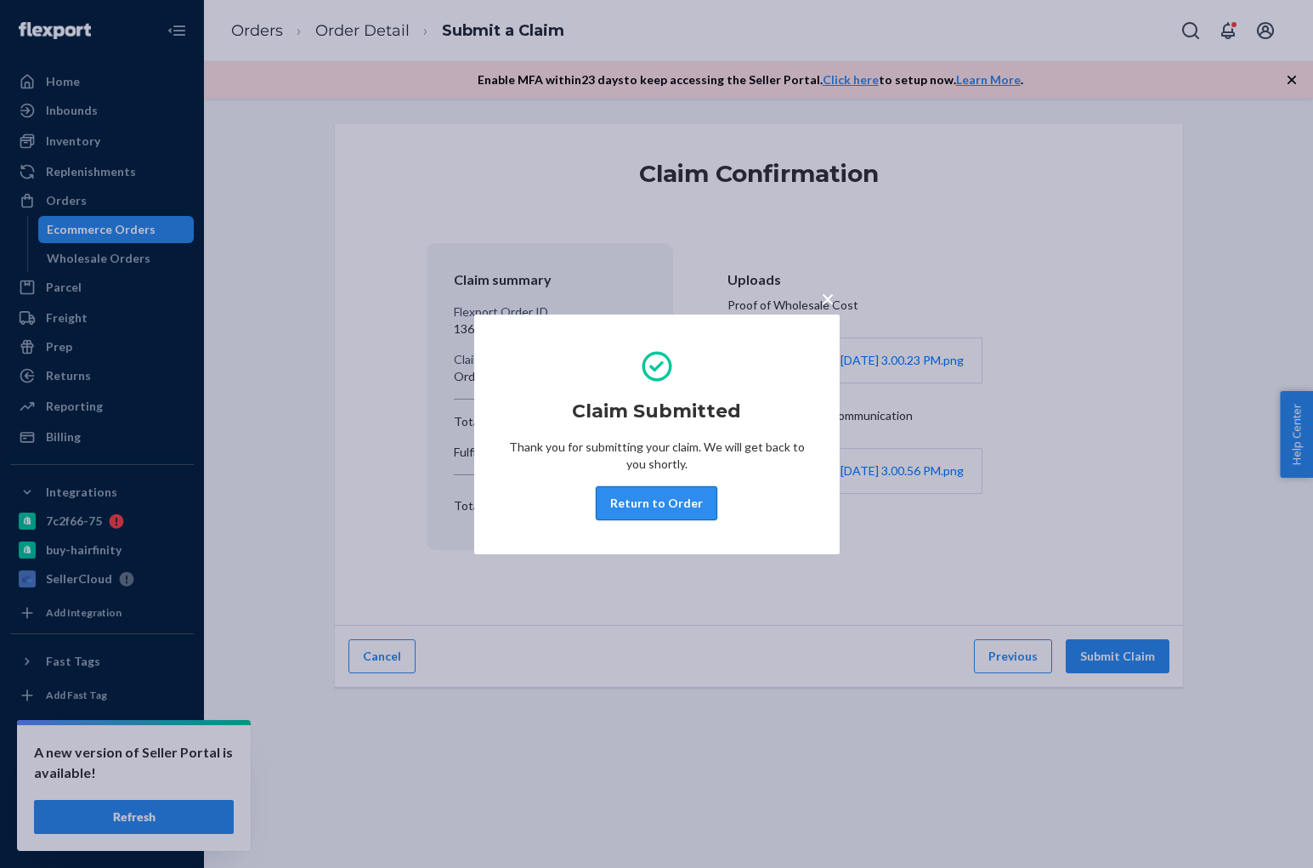
click at [691, 506] on button "Return to Order" at bounding box center [657, 503] width 122 height 34
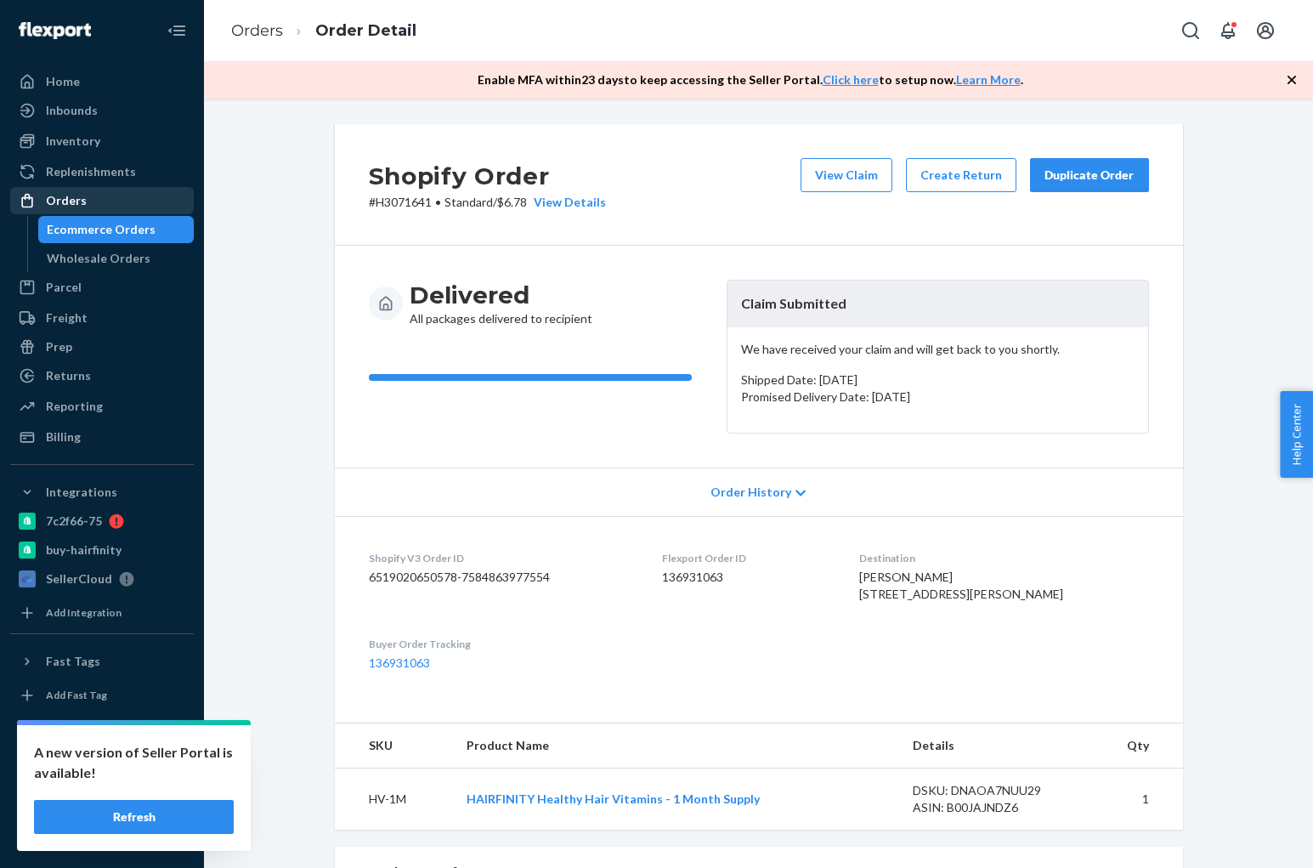
click at [156, 201] on div "Orders" at bounding box center [102, 201] width 180 height 24
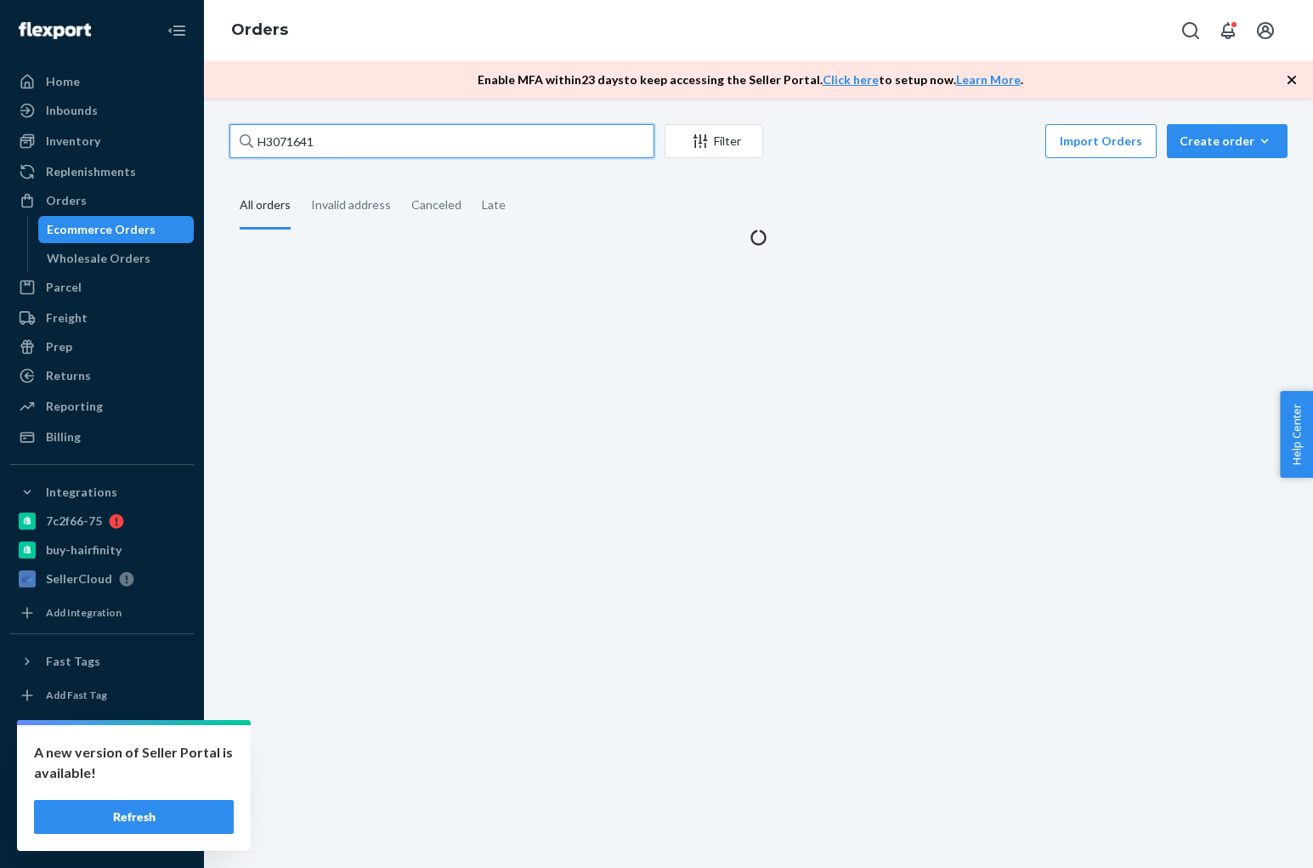
click at [357, 145] on input "H3071641" at bounding box center [441, 141] width 425 height 34
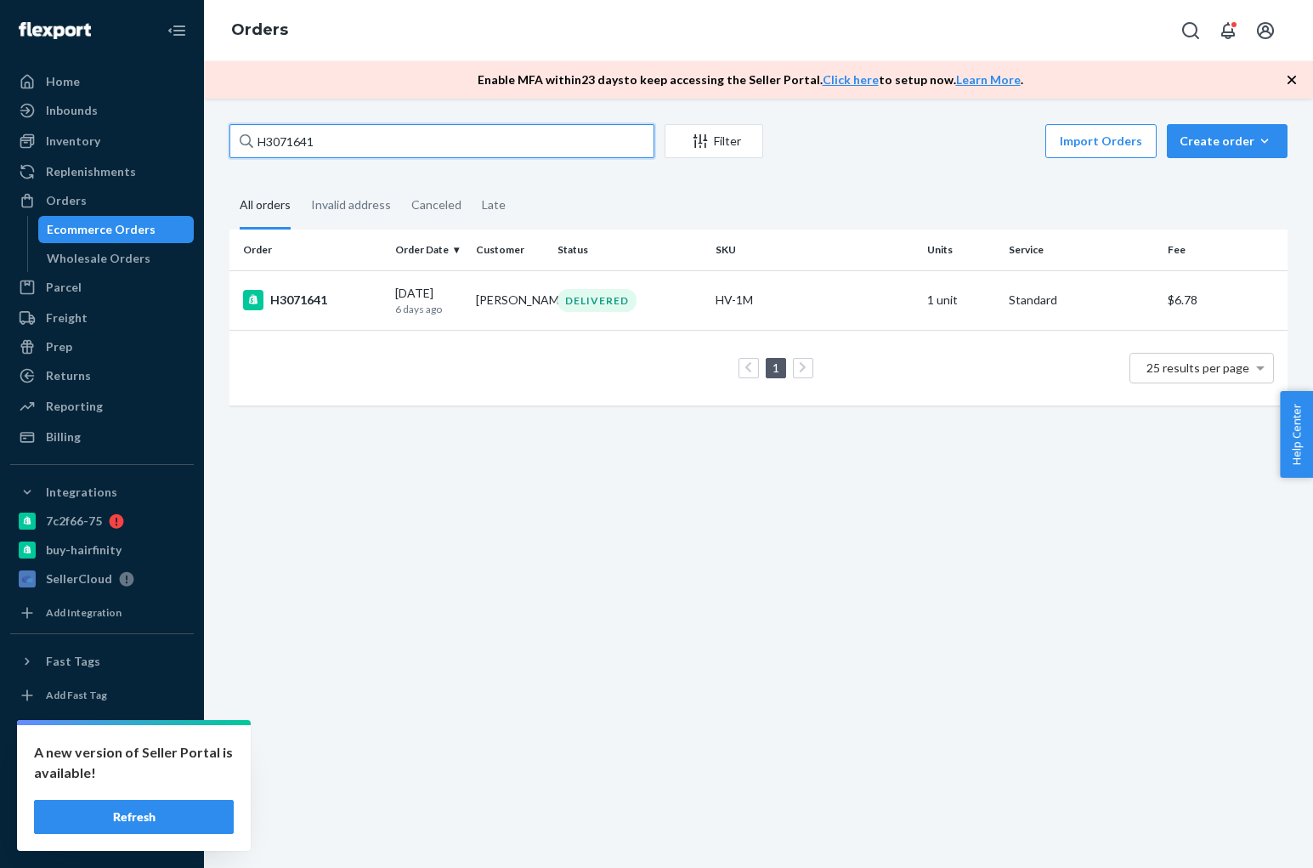
click at [357, 145] on input "H3071641" at bounding box center [441, 141] width 425 height 34
paste input "69910"
type input "H3069910"
click at [303, 298] on div "H3069910" at bounding box center [312, 300] width 139 height 20
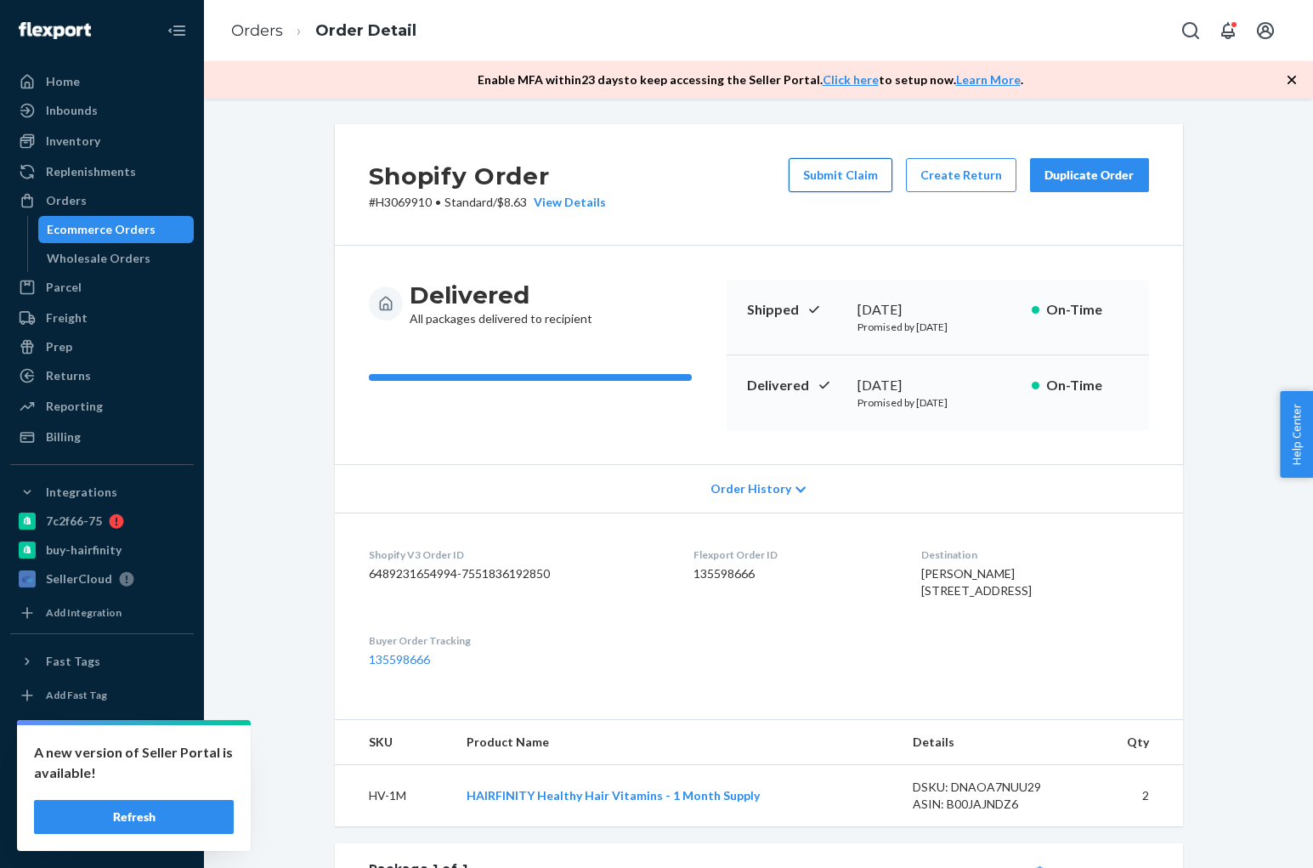
click at [829, 178] on button "Submit Claim" at bounding box center [841, 175] width 104 height 34
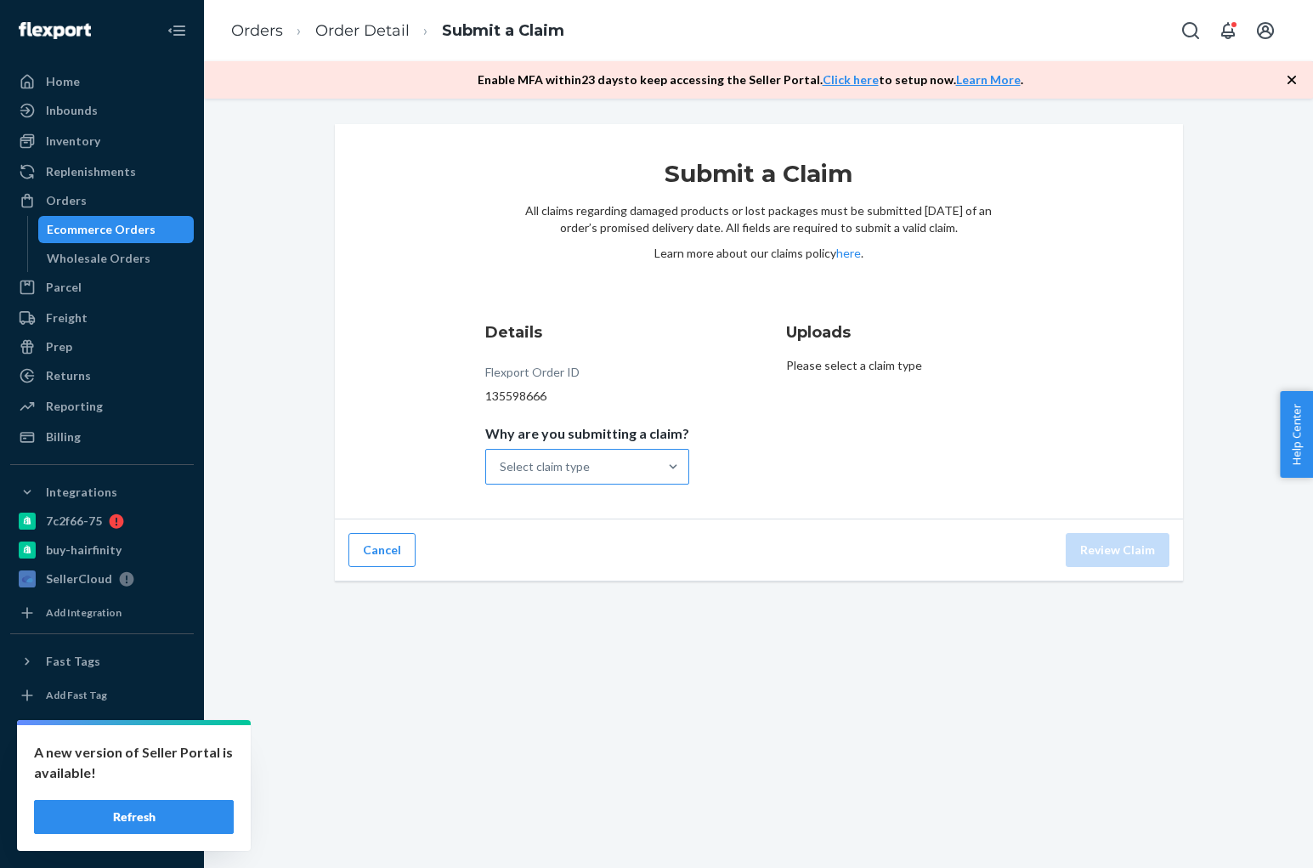
drag, startPoint x: 641, startPoint y: 454, endPoint x: 632, endPoint y: 451, distance: 8.9
click at [637, 454] on div "Select claim type" at bounding box center [572, 467] width 172 height 34
click at [501, 458] on input "Why are you submitting a claim? Select claim type" at bounding box center [501, 466] width 2 height 17
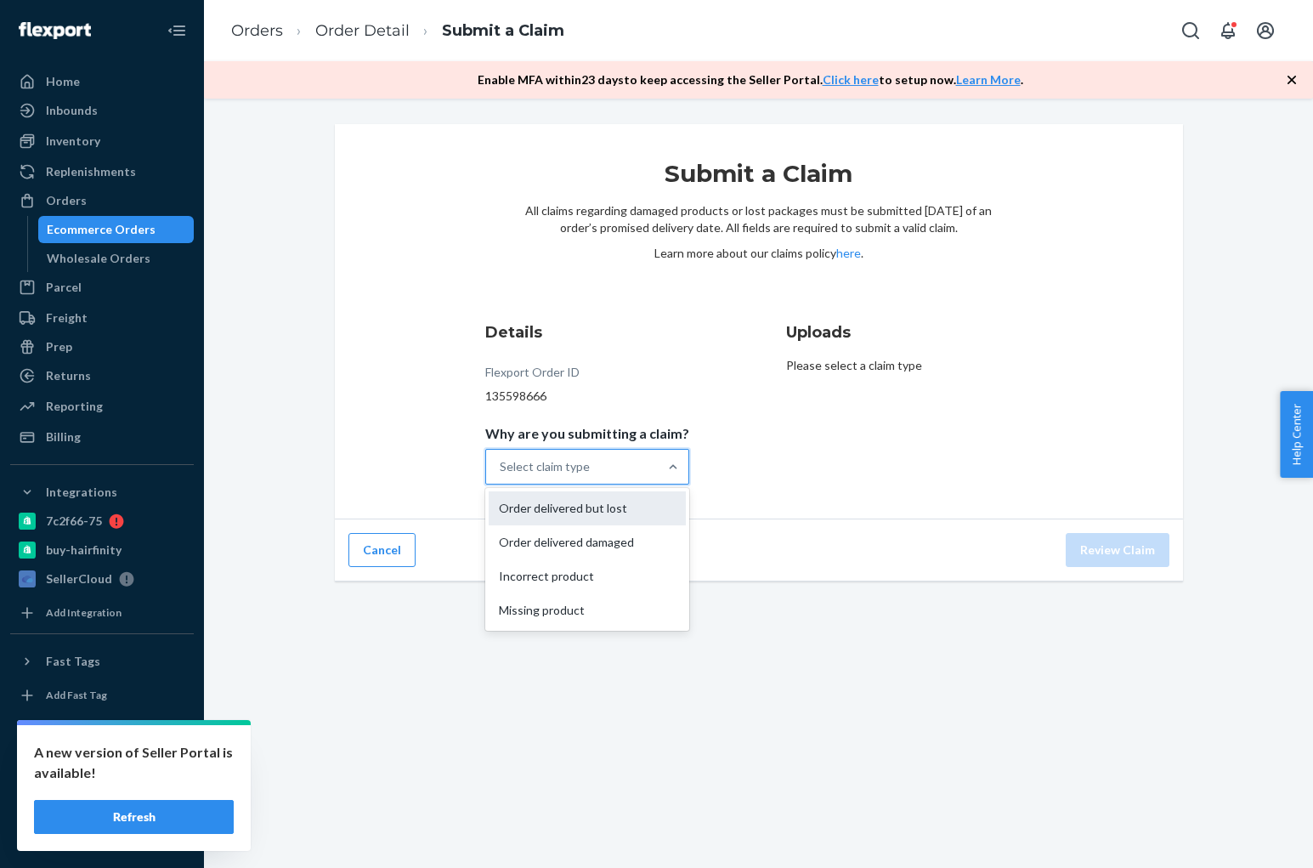
click at [650, 518] on div "Order delivered but lost" at bounding box center [587, 508] width 197 height 34
click at [501, 475] on input "Why are you submitting a claim? option Order delivered but lost focused, 1 of 4…" at bounding box center [501, 466] width 2 height 17
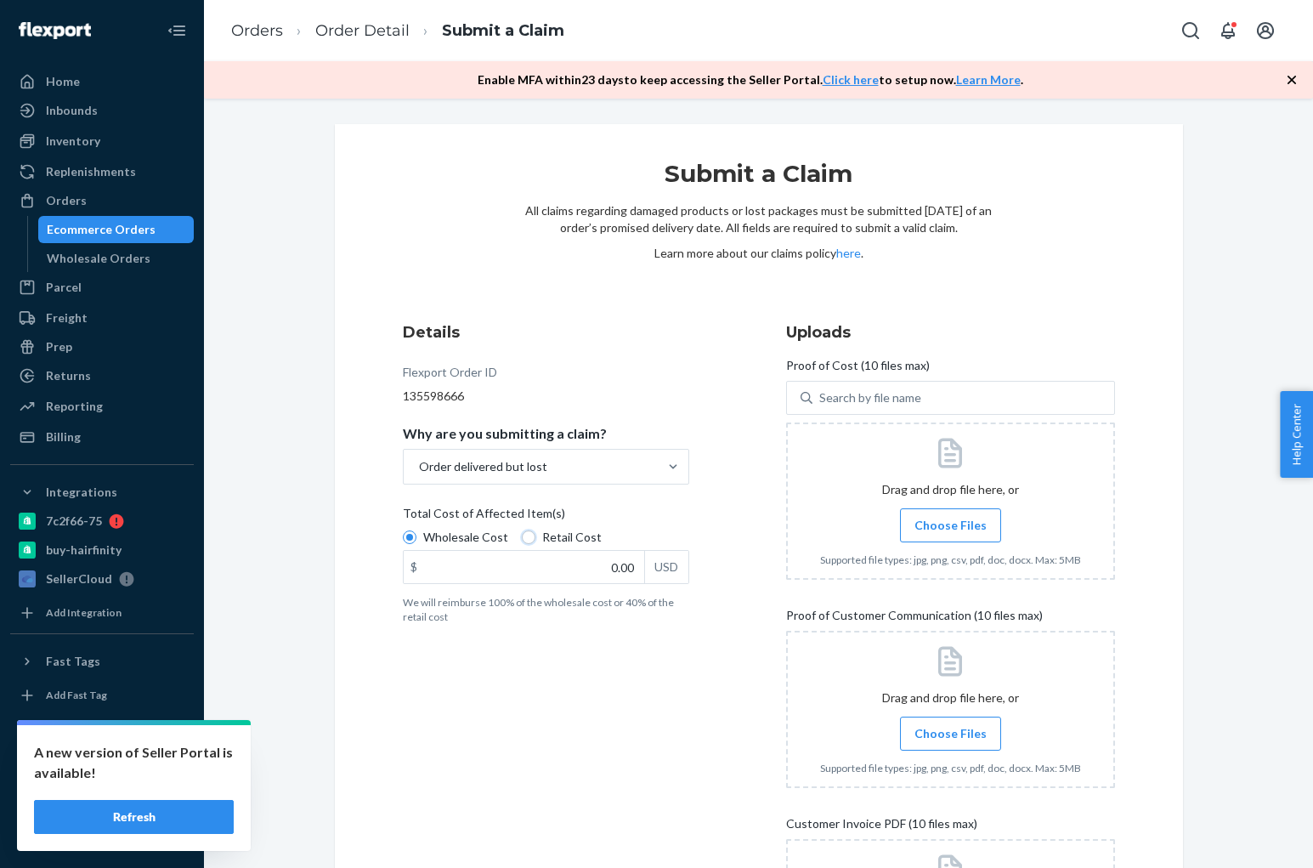
drag, startPoint x: 523, startPoint y: 540, endPoint x: 534, endPoint y: 490, distance: 50.5
click at [523, 540] on input "Retail Cost" at bounding box center [529, 537] width 14 height 14
radio input "true"
radio input "false"
click at [619, 564] on input "0.00" at bounding box center [524, 567] width 241 height 32
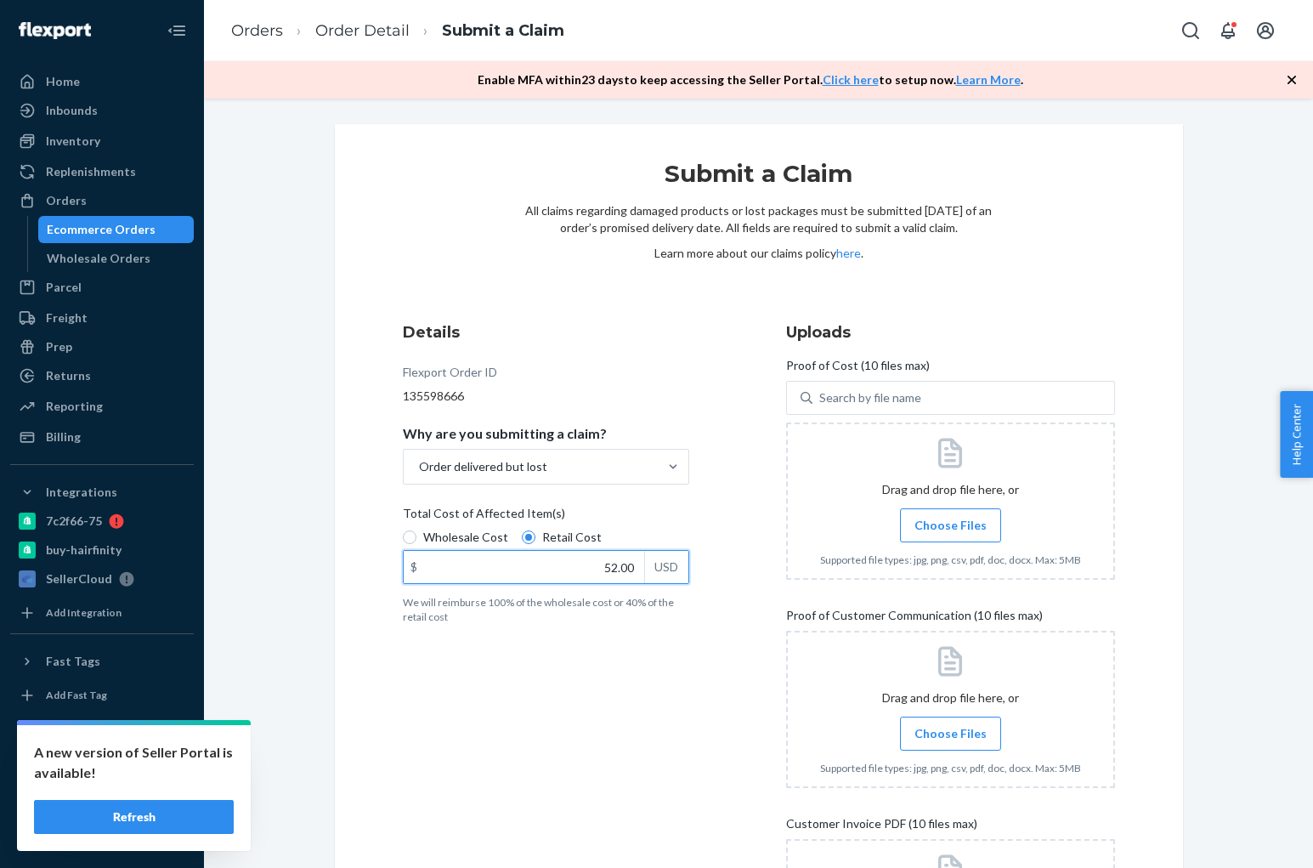
type input "52.00"
click at [1168, 639] on div "Submit a Claim All claims regarding damaged products or lost packages must be s…" at bounding box center [759, 595] width 848 height 942
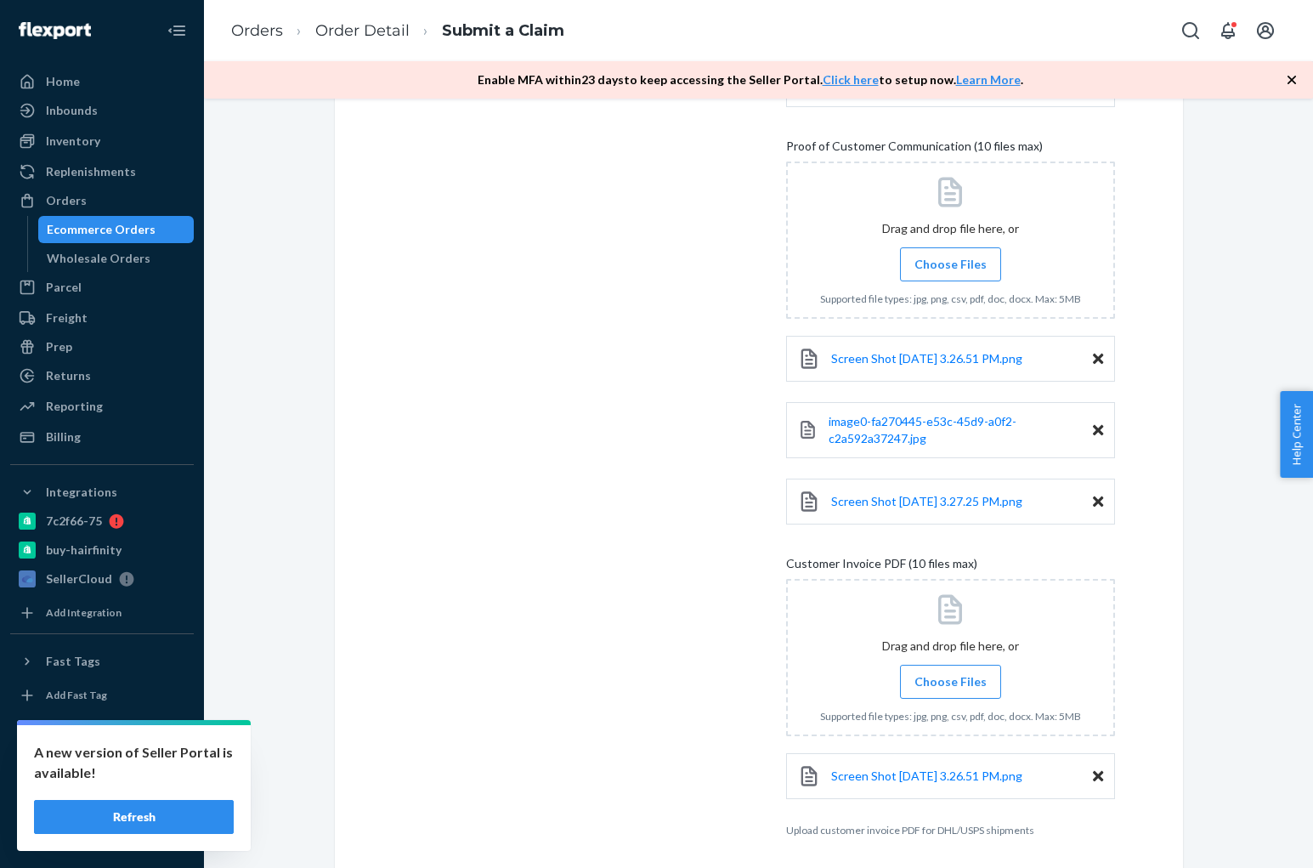
scroll to position [602, 0]
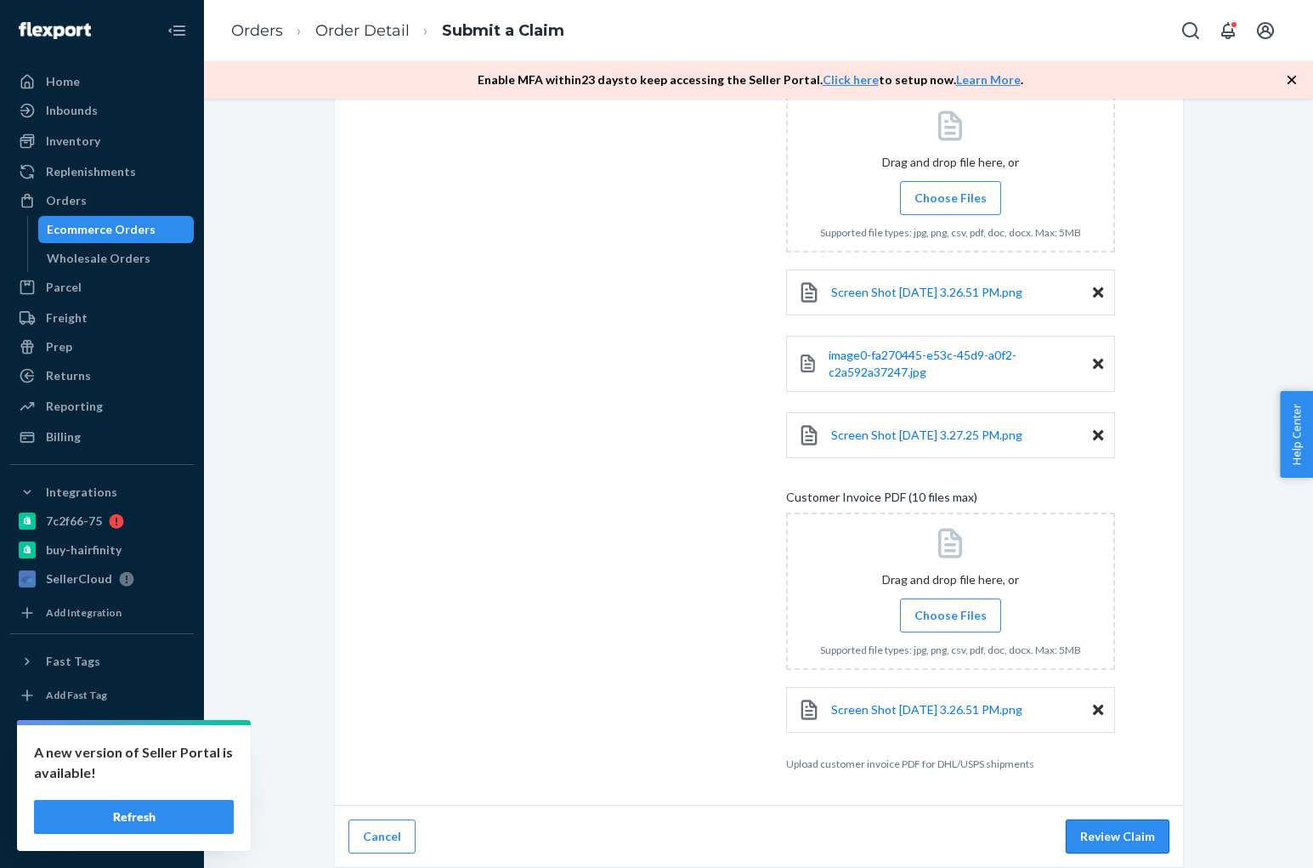
click at [1120, 835] on button "Review Claim" at bounding box center [1118, 836] width 104 height 34
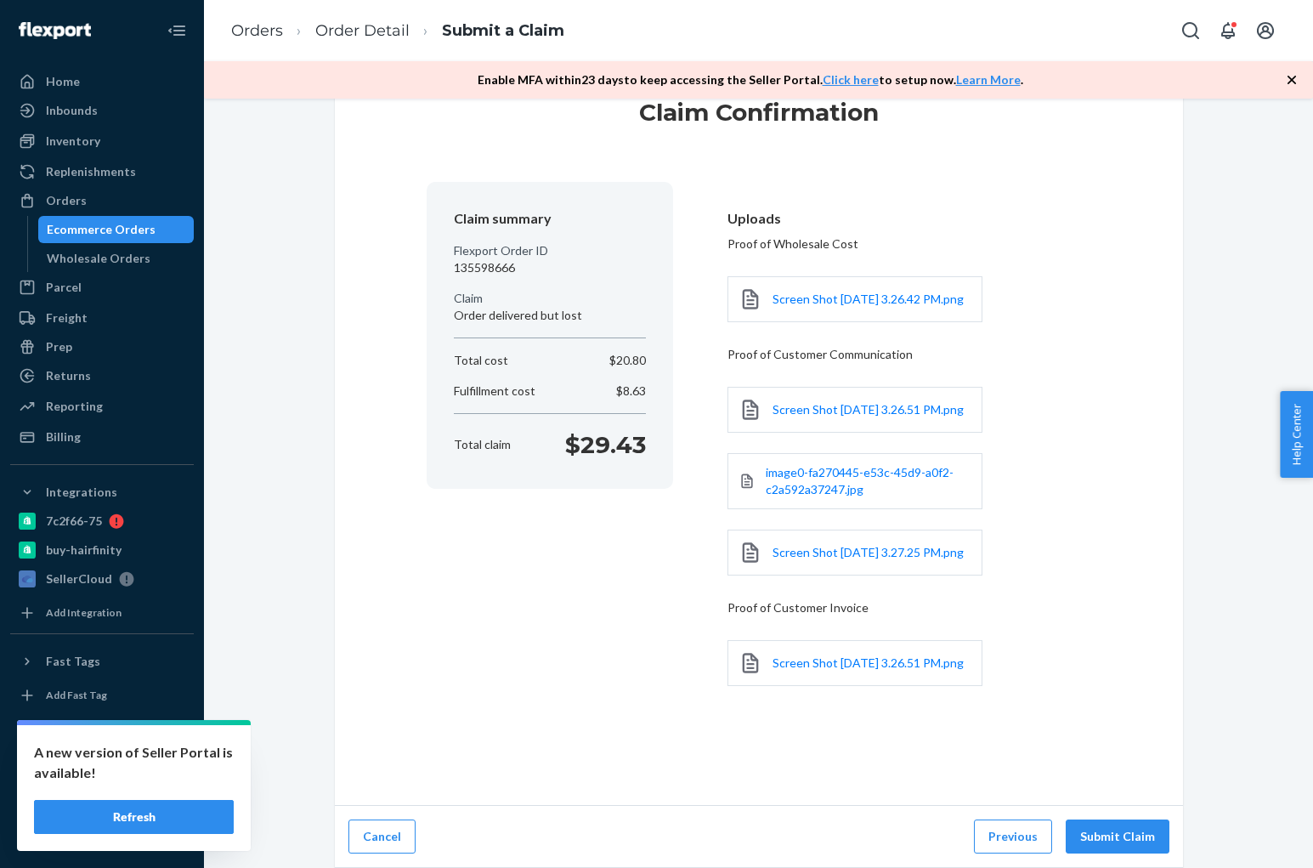
scroll to position [102, 0]
click at [1124, 820] on button "Submit Claim" at bounding box center [1118, 836] width 104 height 34
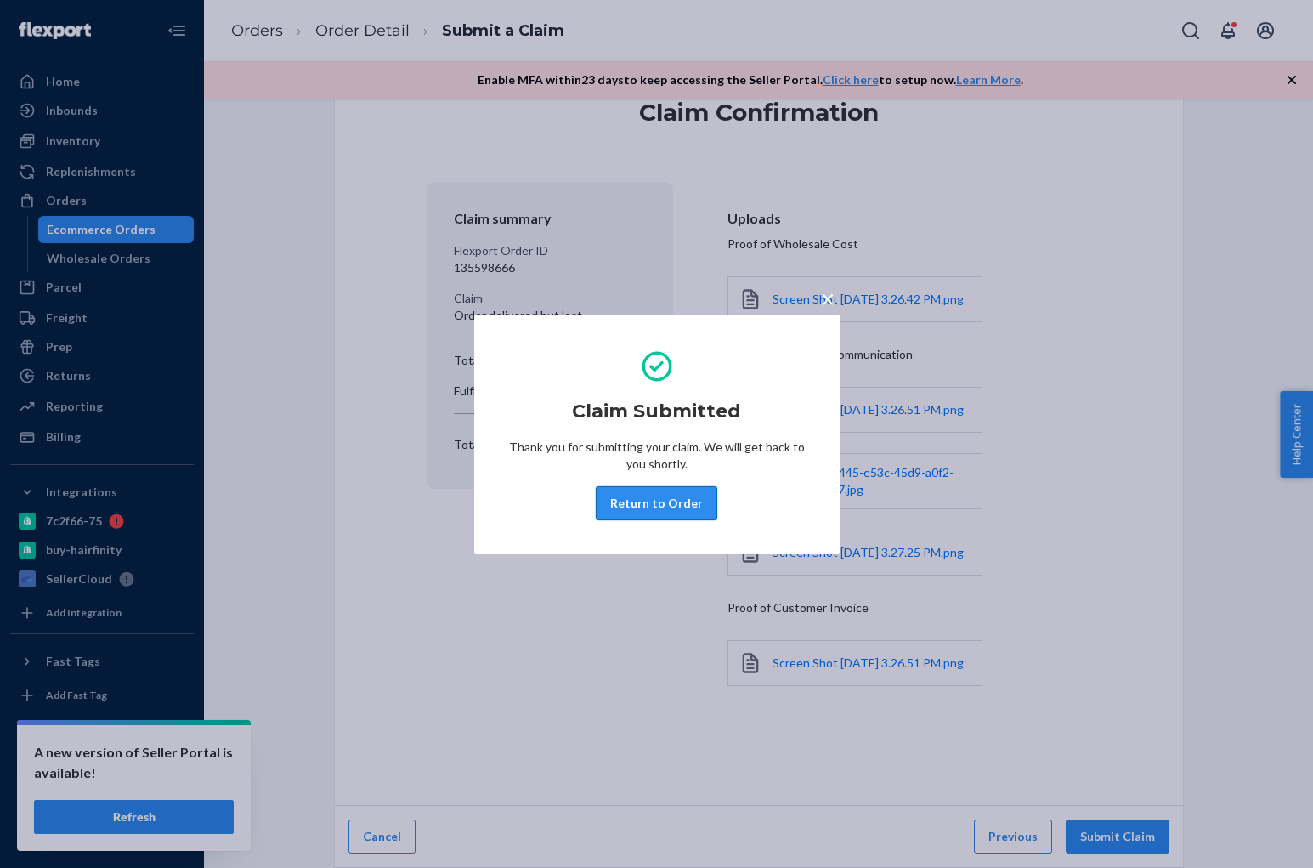
click at [666, 510] on button "Return to Order" at bounding box center [657, 503] width 122 height 34
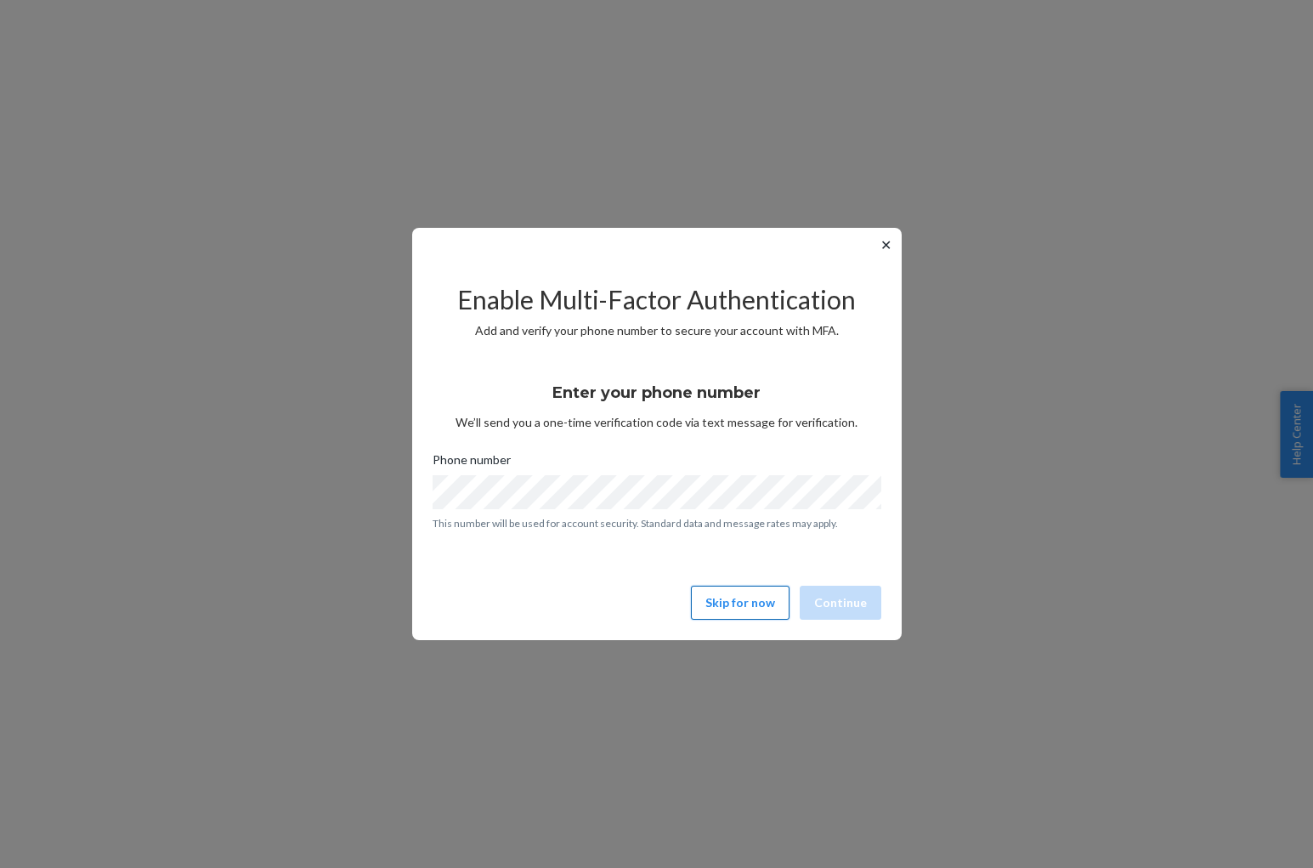
click at [725, 616] on button "Skip for now" at bounding box center [740, 603] width 99 height 34
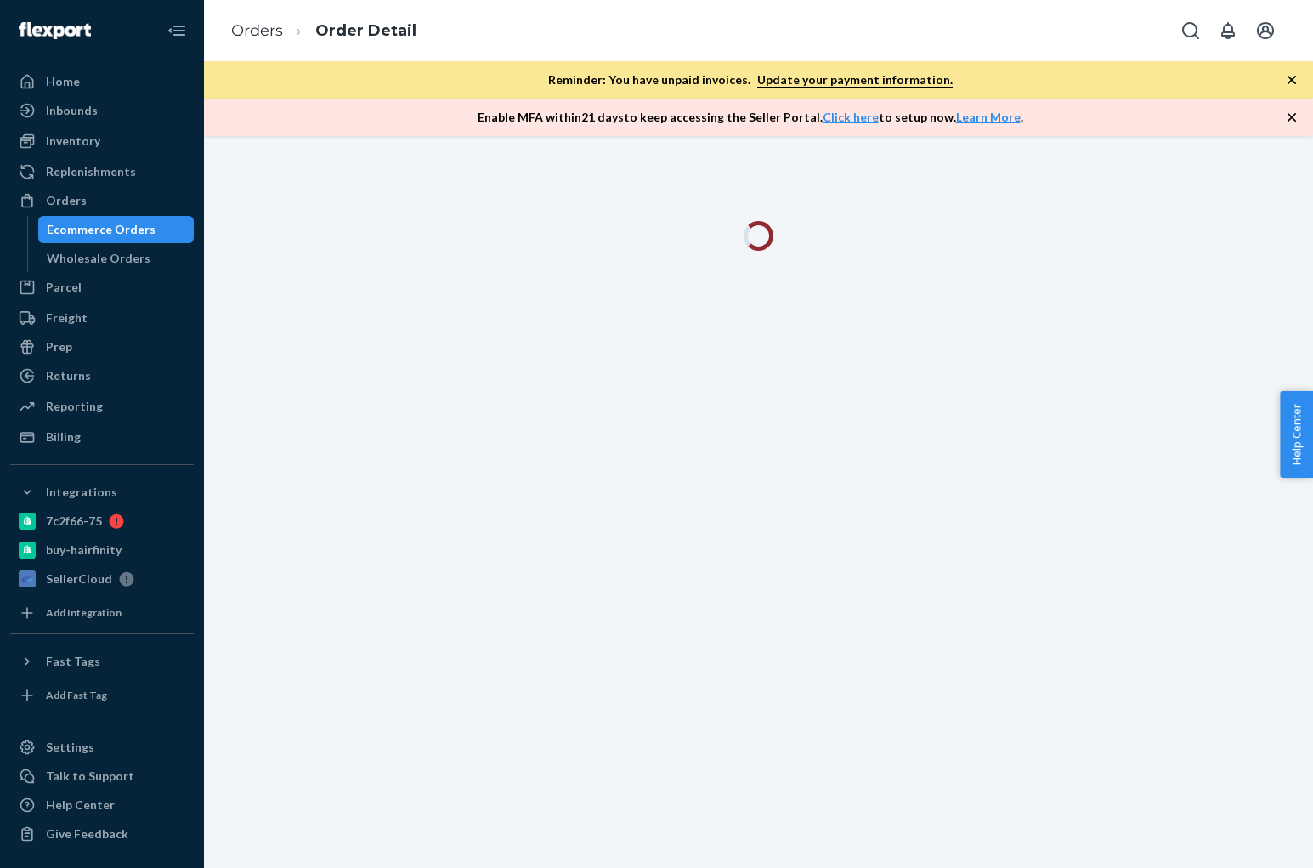
click at [723, 606] on div at bounding box center [758, 502] width 1109 height 732
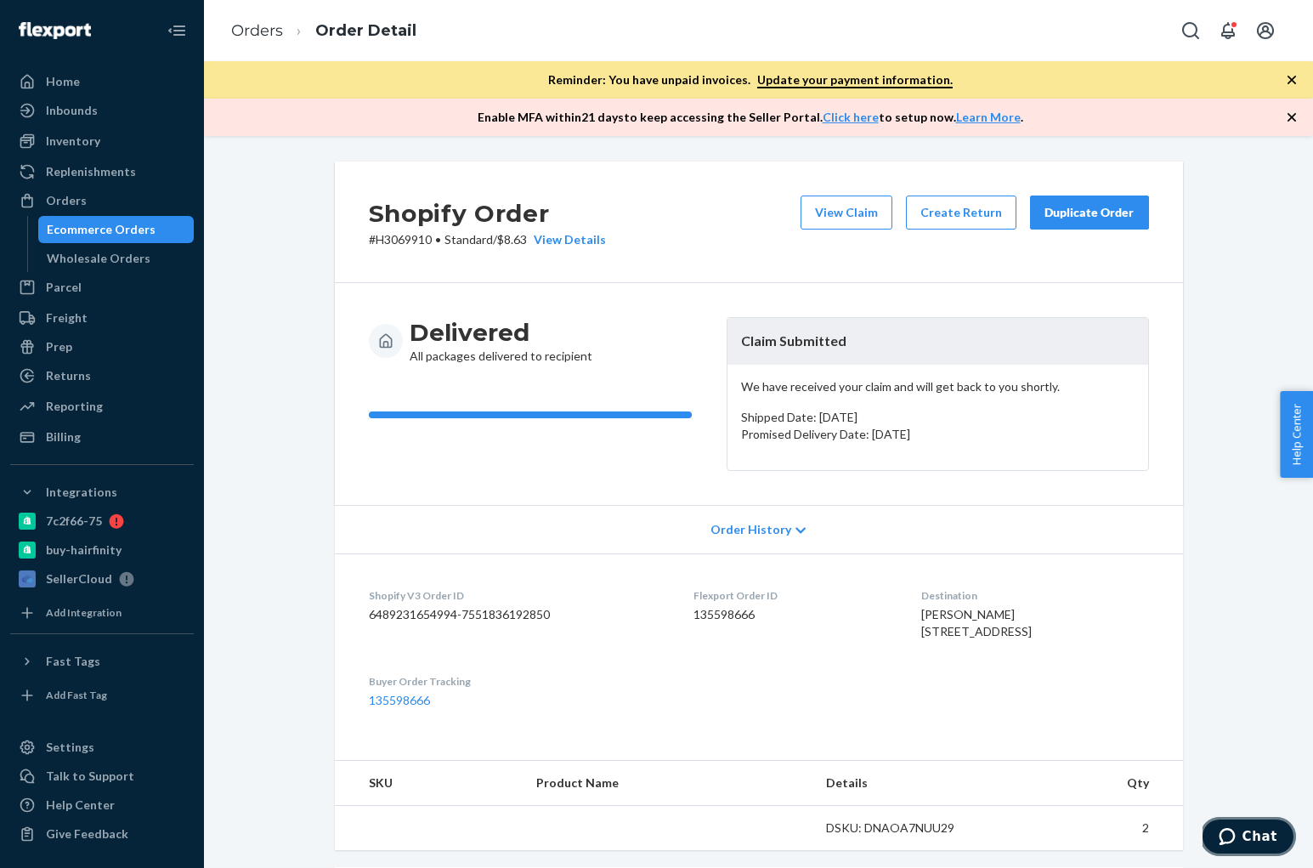
click at [1251, 830] on span "Chat" at bounding box center [1260, 836] width 35 height 15
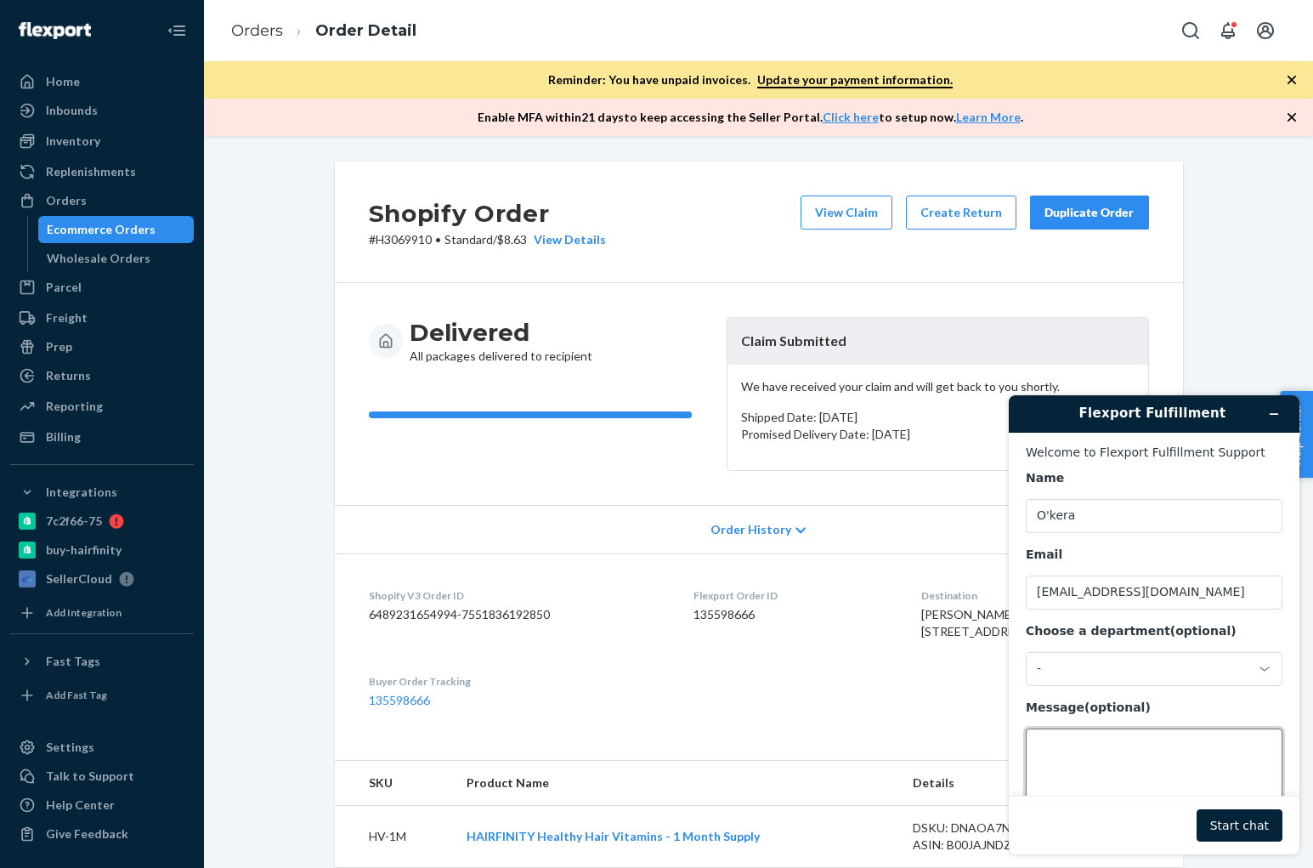
click at [1103, 750] on textarea "Message (optional)" at bounding box center [1154, 775] width 257 height 95
paste textarea "H3069901"
type textarea "H3069901 Can you tell me the reason for the return?"
click at [1249, 819] on button "Start chat" at bounding box center [1240, 825] width 86 height 32
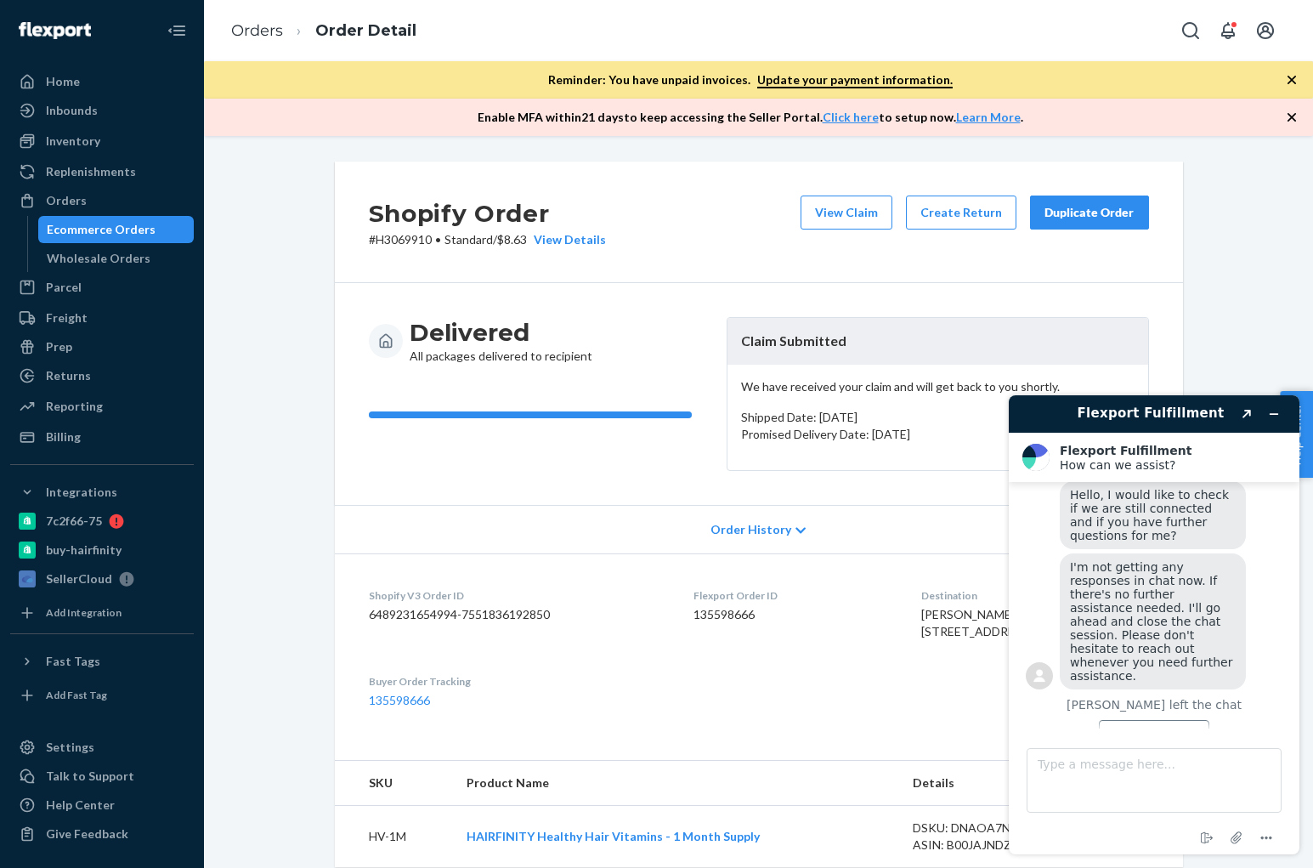
scroll to position [396, 0]
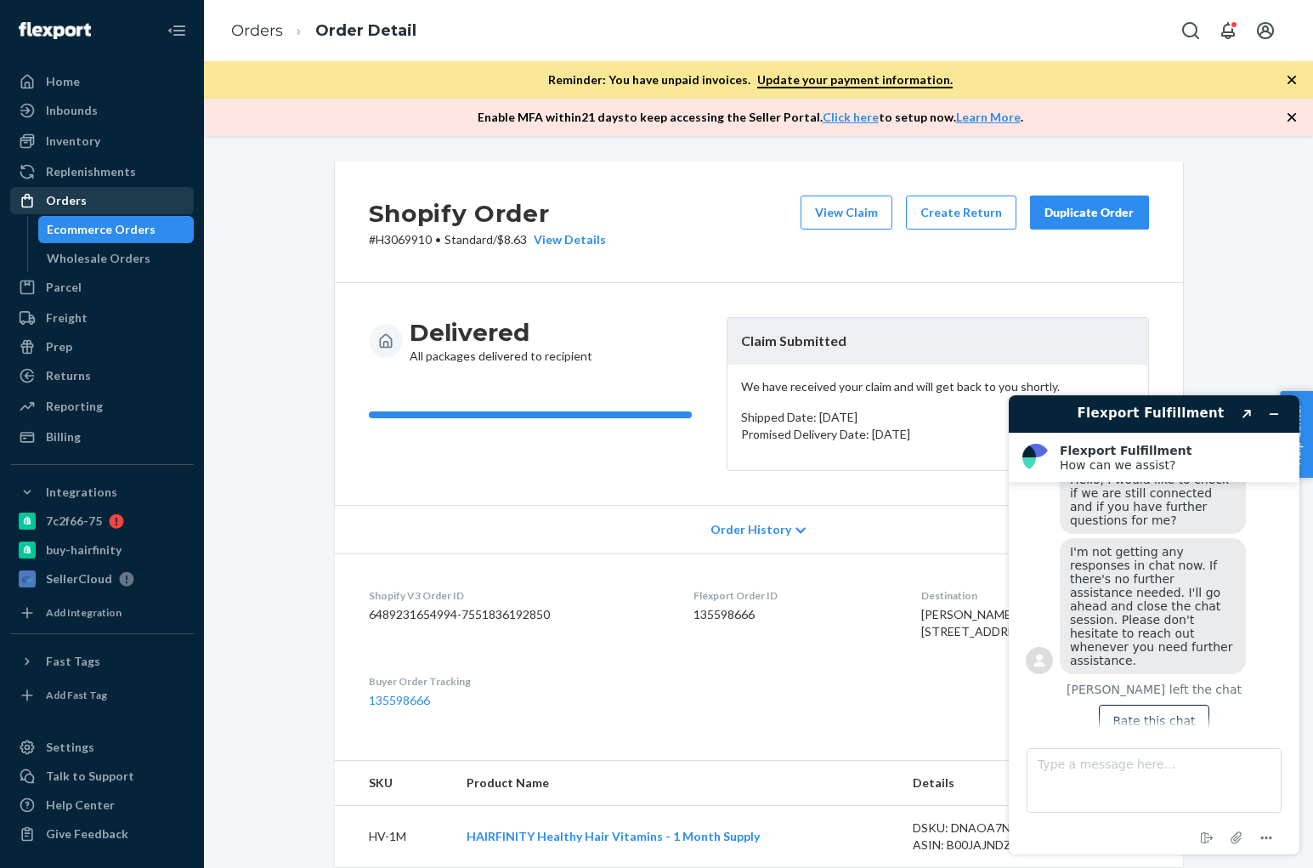
click at [117, 207] on div "Orders" at bounding box center [102, 201] width 180 height 24
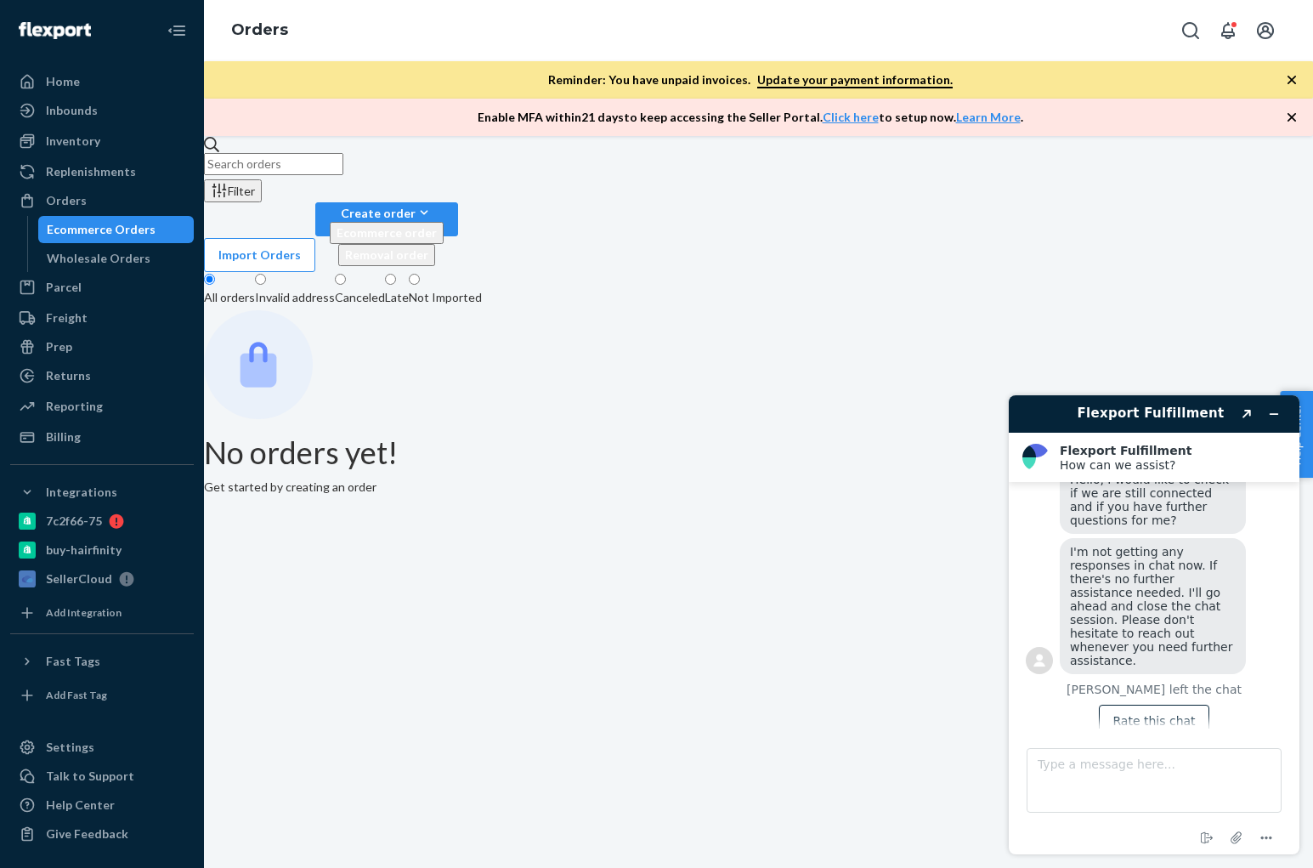
click at [343, 175] on input "text" at bounding box center [273, 164] width 139 height 22
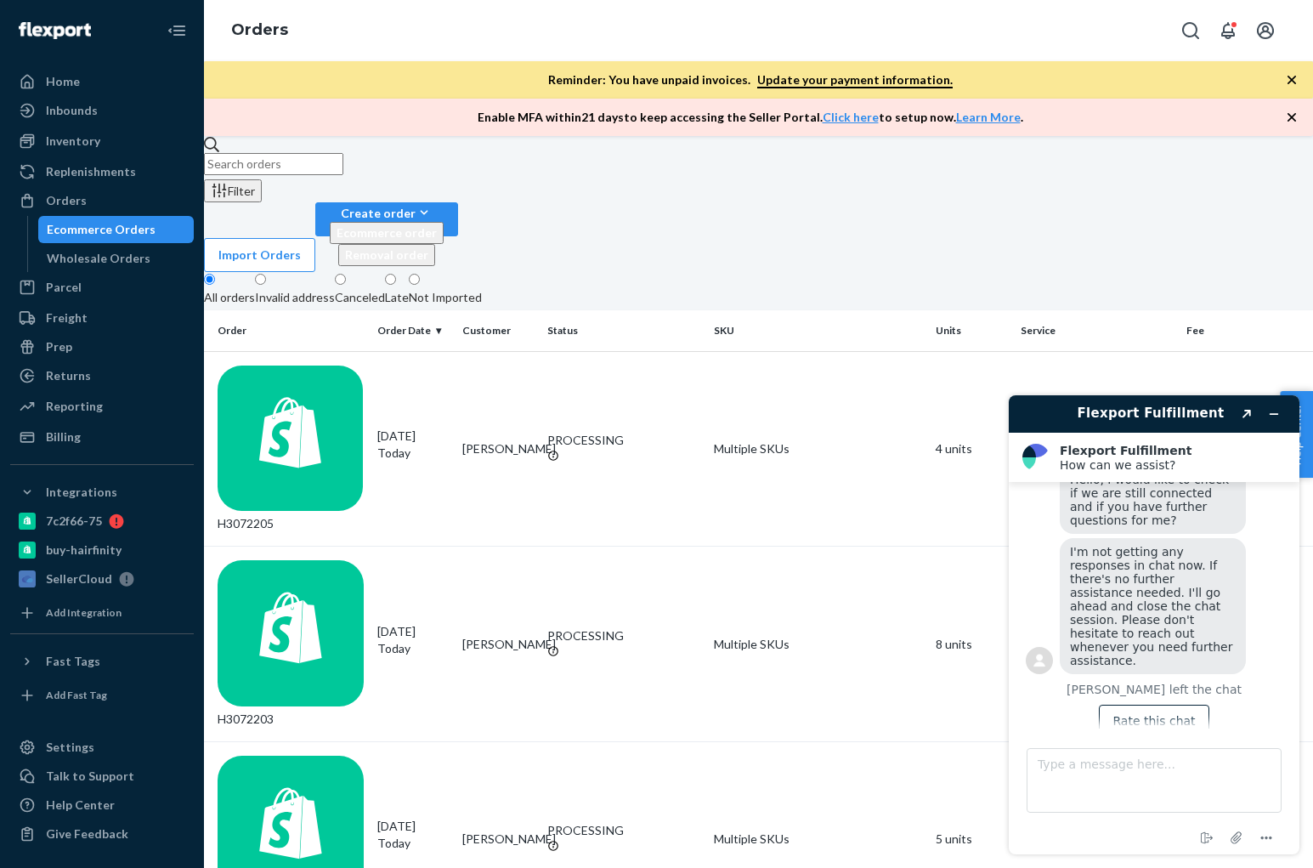
paste input "H3071510 Complete"
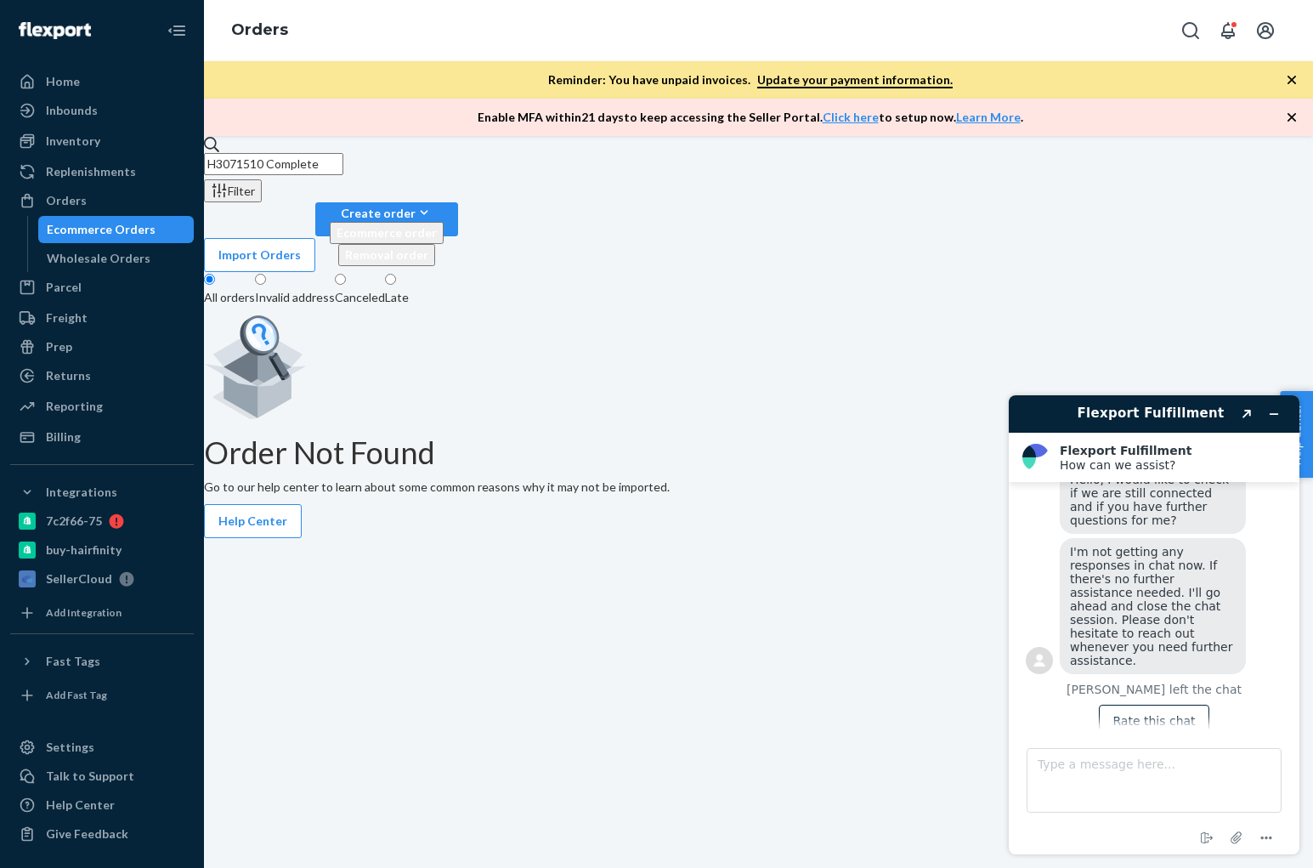
drag, startPoint x: 370, startPoint y: 179, endPoint x: 318, endPoint y: 182, distance: 51.9
click at [318, 175] on input "H3071510 Complete" at bounding box center [273, 164] width 139 height 22
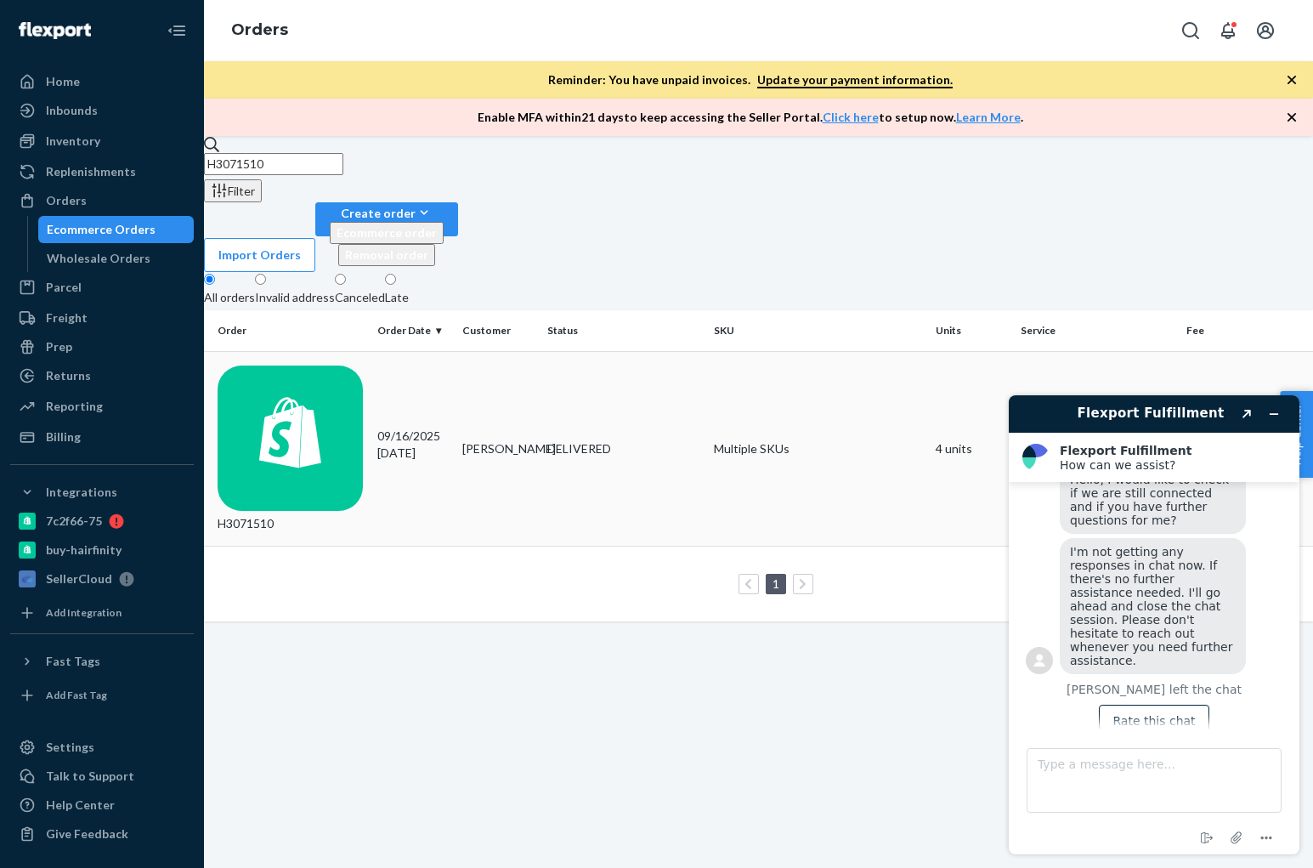
type input "H3071510"
click at [305, 365] on div "H3071510" at bounding box center [291, 448] width 146 height 167
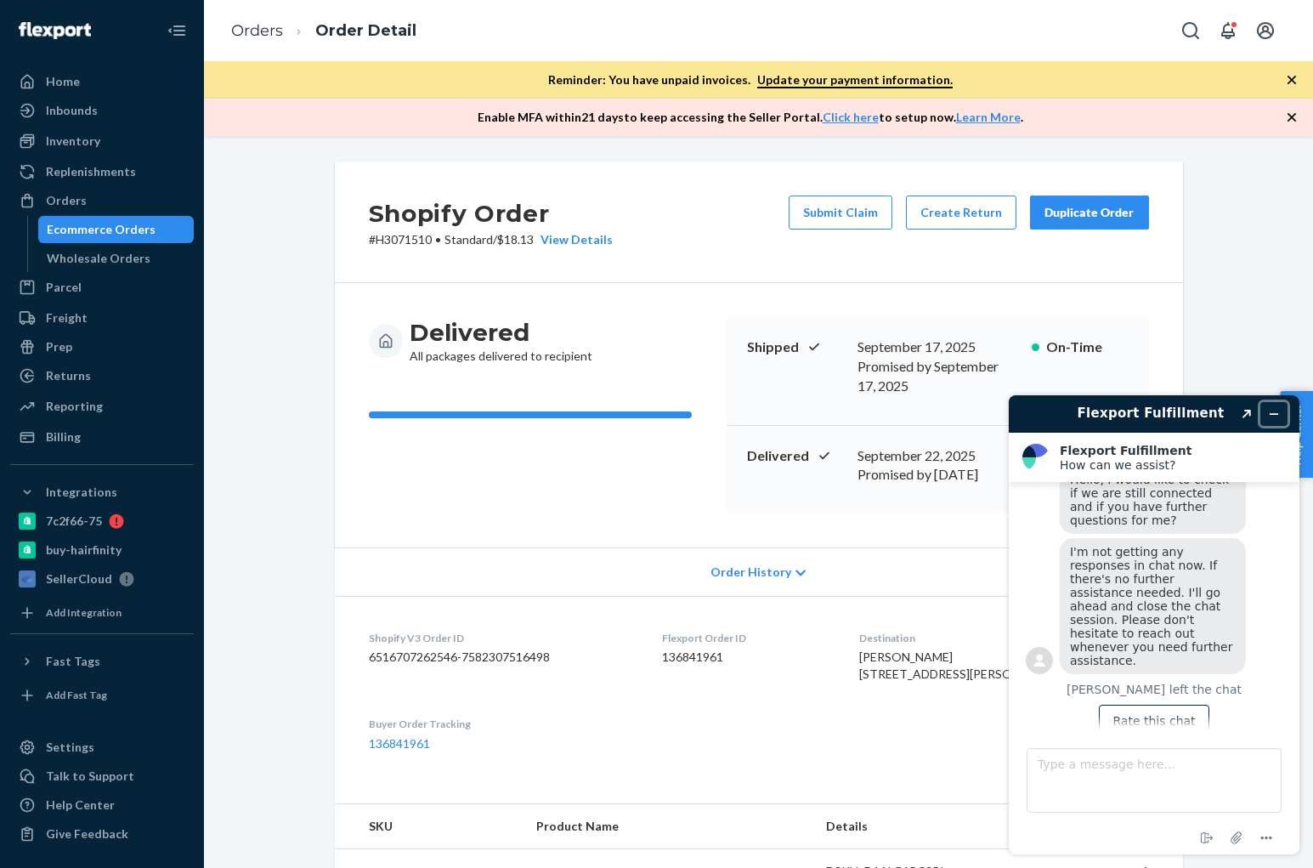
click at [1277, 414] on icon "Minimize widget" at bounding box center [1275, 414] width 8 height 0
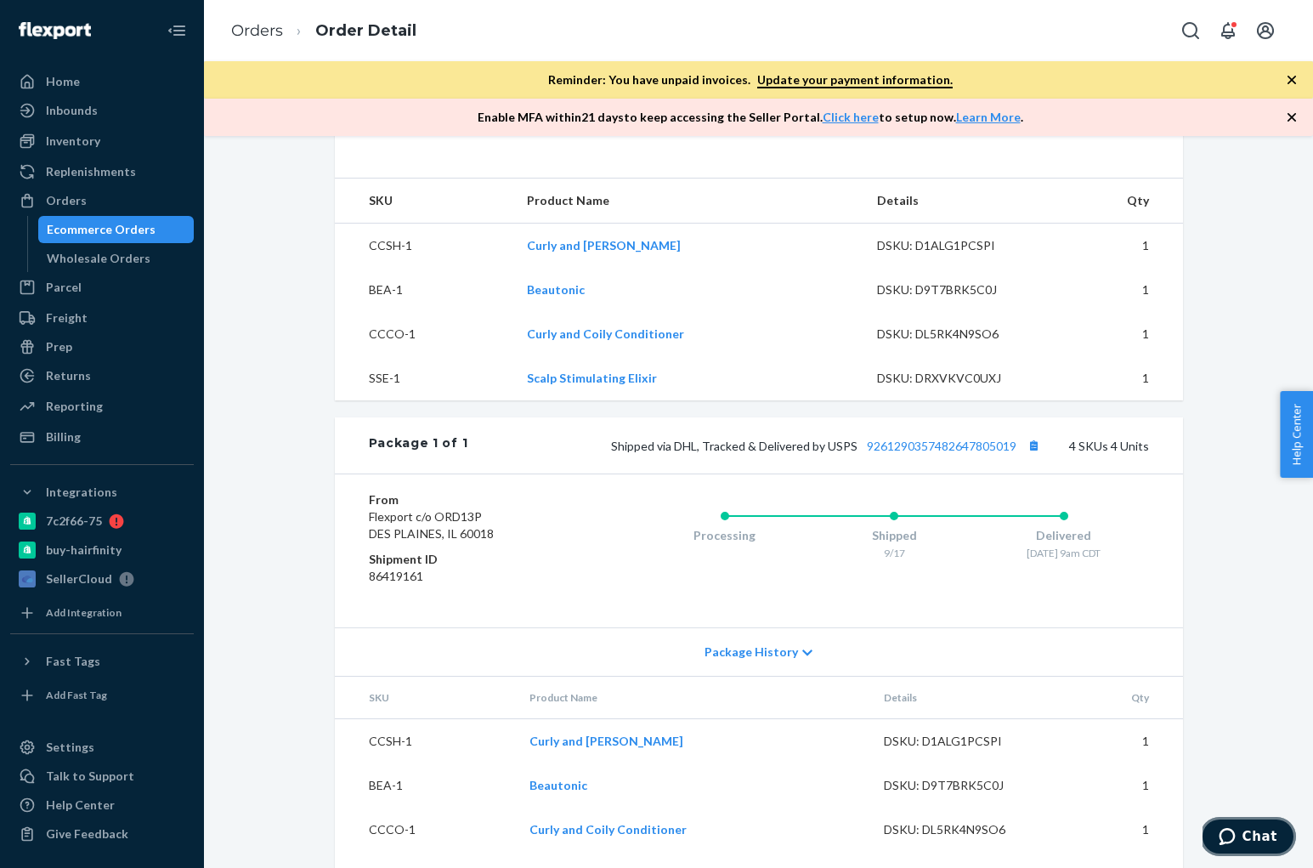
scroll to position [661, 0]
